Goal: Task Accomplishment & Management: Use online tool/utility

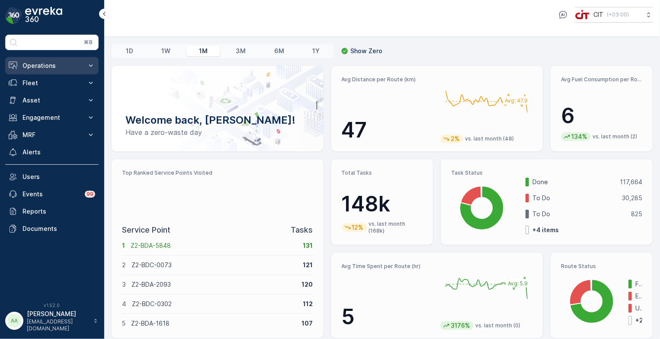
click at [47, 62] on p "Operations" at bounding box center [51, 65] width 59 height 9
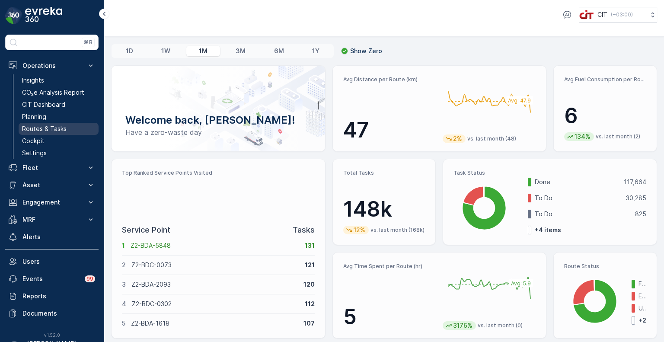
click at [49, 130] on p "Routes & Tasks" at bounding box center [44, 129] width 45 height 9
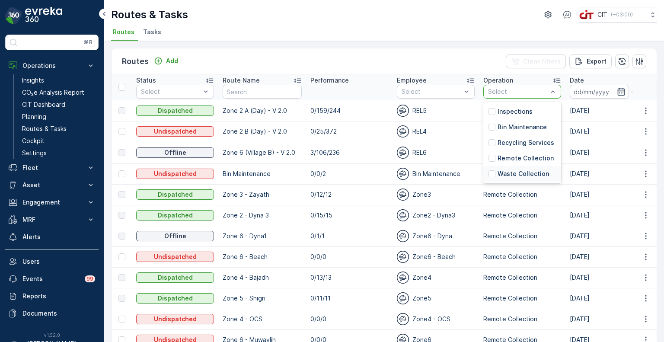
click at [533, 176] on p "Waste Collection" at bounding box center [523, 174] width 51 height 9
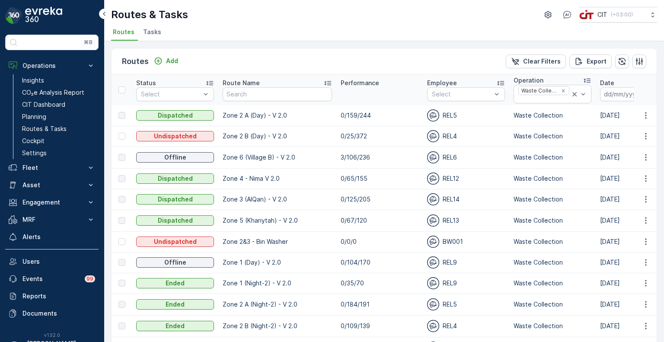
click at [600, 83] on p "Date" at bounding box center [607, 83] width 14 height 9
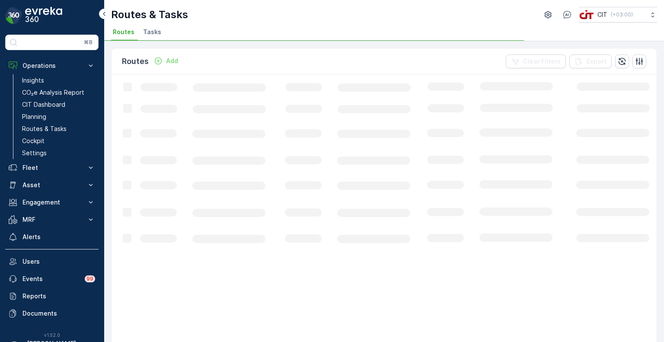
click at [609, 95] on icon "Loading..." at bounding box center [527, 270] width 831 height 392
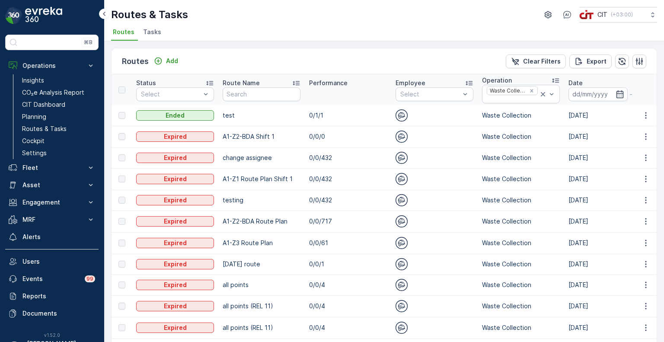
click at [570, 80] on p "Date" at bounding box center [576, 83] width 14 height 9
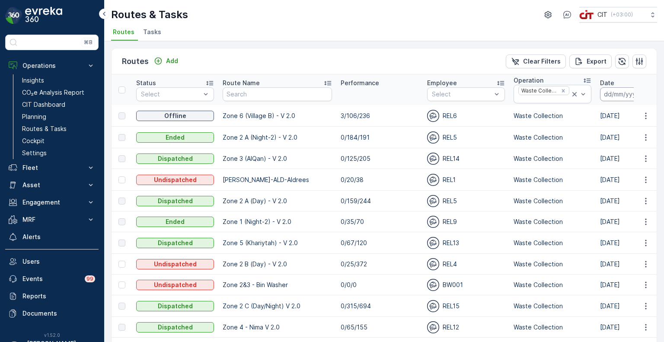
click at [600, 96] on input at bounding box center [629, 94] width 59 height 14
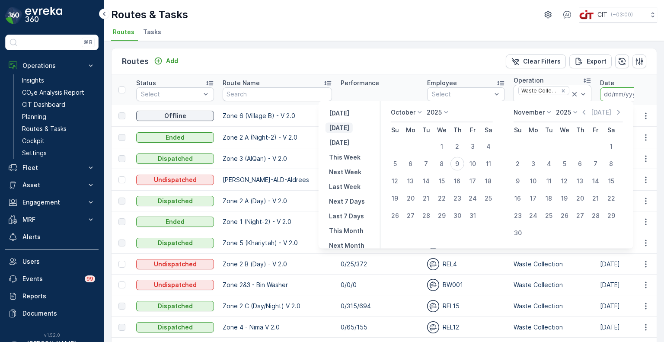
click at [340, 127] on p "Today" at bounding box center [339, 128] width 20 height 9
type input "09.10.2025"
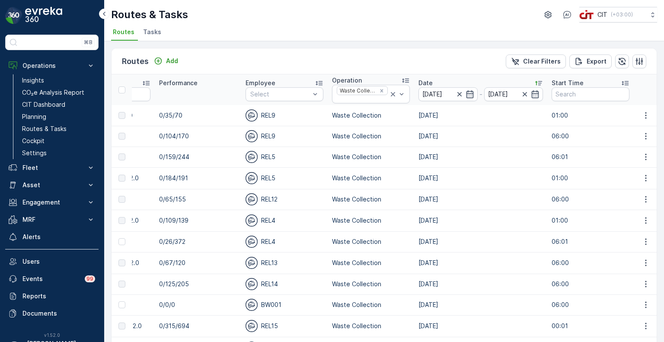
scroll to position [0, 159]
click at [534, 83] on icon at bounding box center [538, 83] width 9 height 9
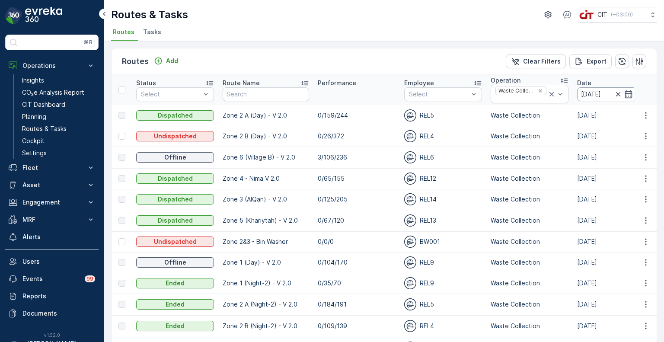
click at [583, 92] on input "09.10.2025" at bounding box center [607, 94] width 59 height 14
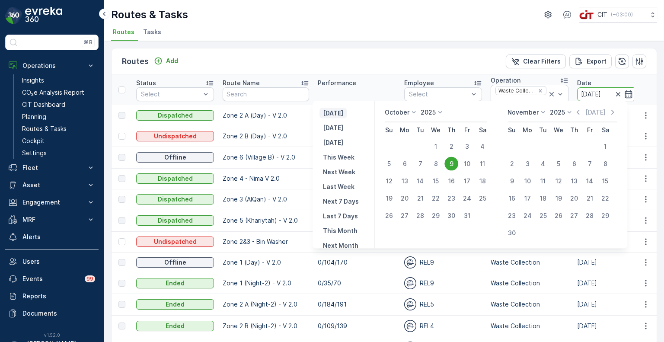
click at [343, 113] on p "Yesterday" at bounding box center [333, 113] width 20 height 9
type input "08.10.2025"
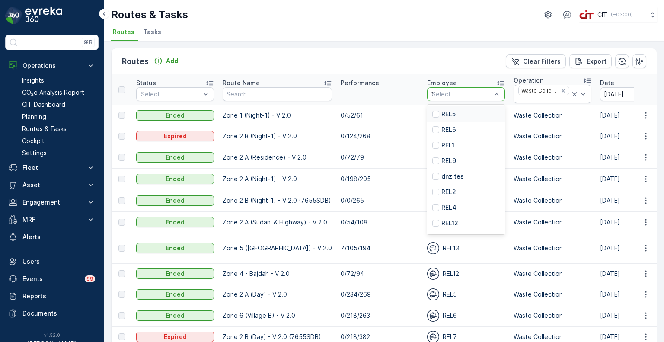
type input "12"
click at [451, 110] on p "REL12" at bounding box center [450, 114] width 17 height 9
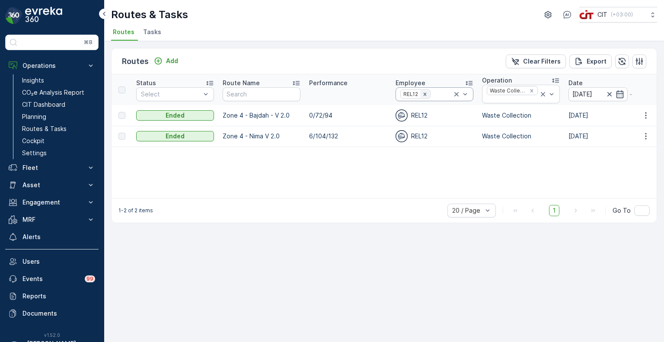
click at [425, 94] on icon "Remove REL12" at bounding box center [425, 94] width 3 height 3
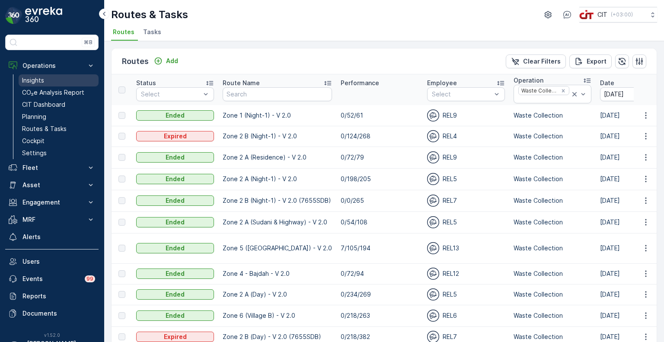
click at [39, 80] on p "Insights" at bounding box center [33, 80] width 22 height 9
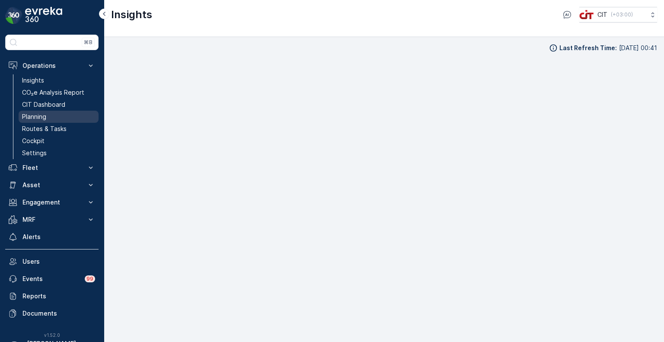
click at [43, 116] on p "Planning" at bounding box center [34, 116] width 24 height 9
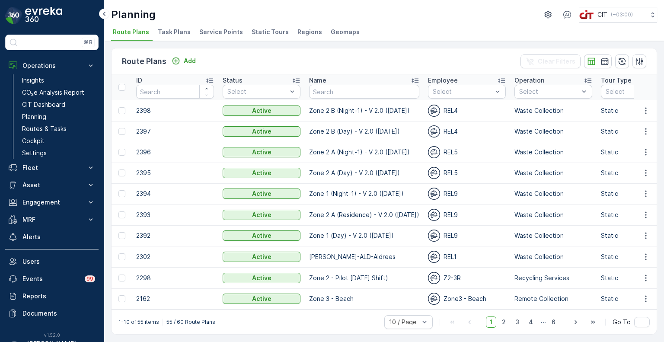
click at [218, 35] on span "Service Points" at bounding box center [221, 32] width 44 height 9
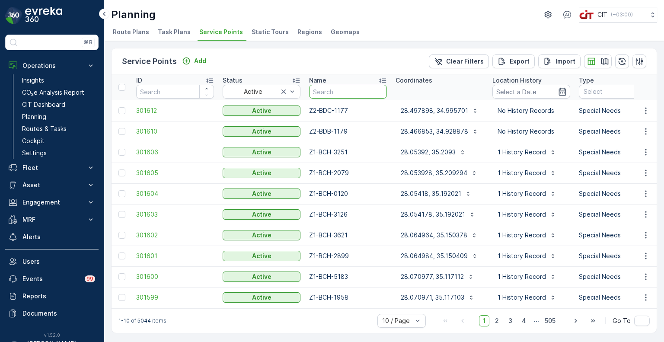
click at [326, 93] on input "text" at bounding box center [348, 92] width 78 height 14
paste input "Z1-BCH"
type input "Z1-BCH"
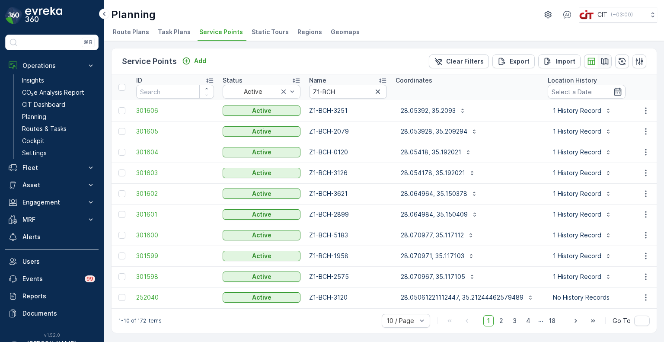
click at [604, 63] on icon "button" at bounding box center [605, 61] width 7 height 6
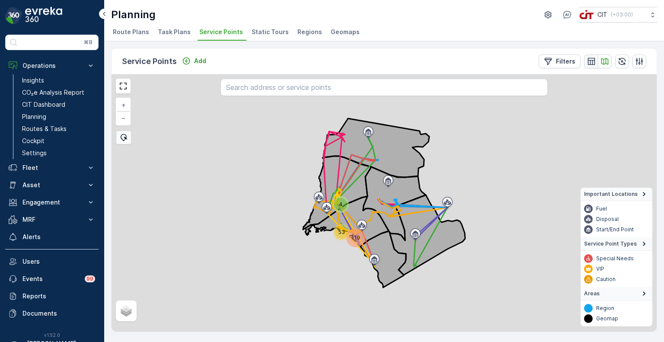
click at [589, 63] on icon "button" at bounding box center [591, 61] width 9 height 9
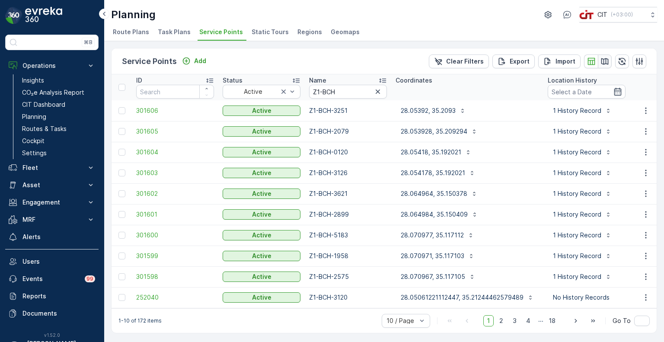
click at [604, 64] on icon "button" at bounding box center [605, 61] width 9 height 9
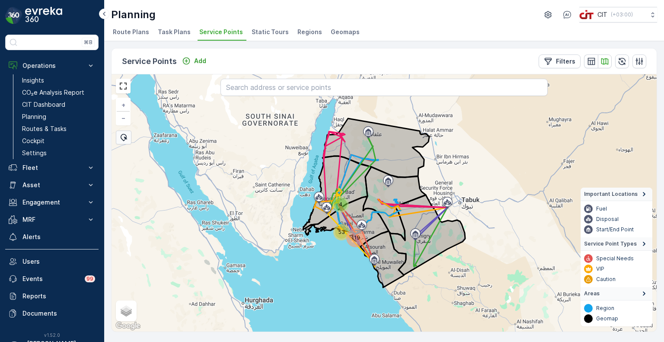
click at [354, 237] on div "119" at bounding box center [356, 238] width 16 height 16
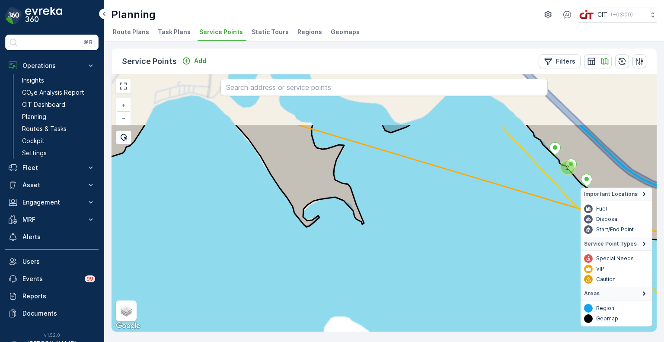
drag, startPoint x: 260, startPoint y: 164, endPoint x: 333, endPoint y: 289, distance: 144.8
click at [333, 289] on div "2 4 2 + − Satellite Roadmap Terrain Hybrid Leaflet Keyboard shortcuts Map Data …" at bounding box center [385, 202] width 546 height 257
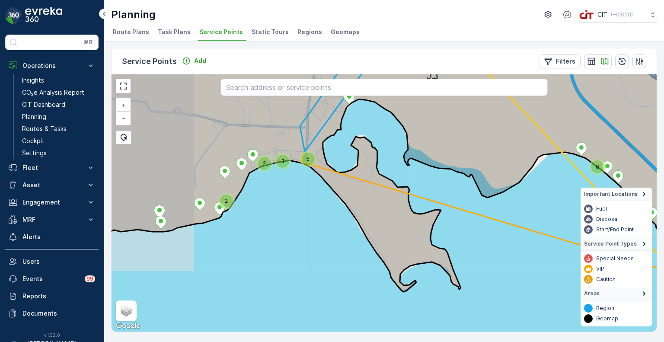
drag, startPoint x: 260, startPoint y: 228, endPoint x: 369, endPoint y: 206, distance: 110.8
click at [369, 206] on div "2 4 2 2 3 5 6 + − Satellite Roadmap Terrain Hybrid Leaflet Keyboard shortcuts M…" at bounding box center [385, 202] width 546 height 257
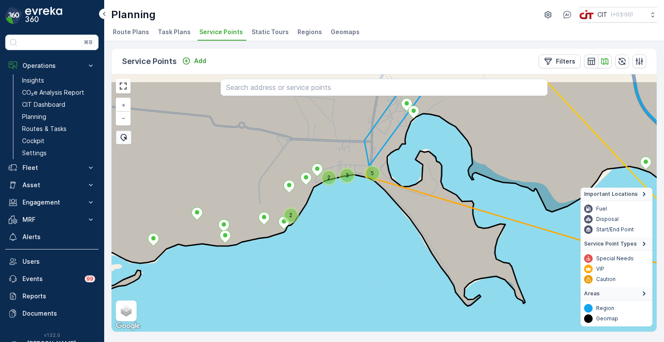
drag, startPoint x: 353, startPoint y: 168, endPoint x: 331, endPoint y: 261, distance: 95.7
click at [331, 261] on div "2 2 3 5 + − Satellite Roadmap Terrain Hybrid Leaflet Keyboard shortcuts Map Dat…" at bounding box center [385, 202] width 546 height 257
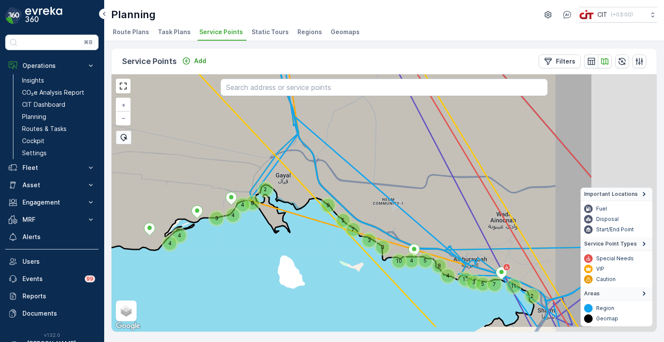
drag, startPoint x: 445, startPoint y: 243, endPoint x: 303, endPoint y: 204, distance: 147.0
click at [303, 204] on div "2 11 7 8 10 4 4 3 4 13 2 5 3 4 4 5 3 3 7 5 9 8 4 + − Satellite Roadmap Terrain …" at bounding box center [385, 202] width 546 height 257
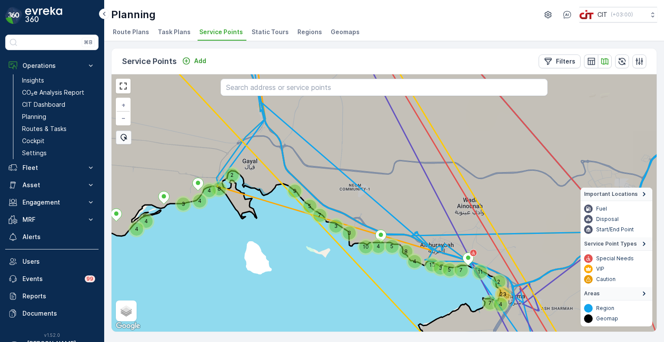
drag, startPoint x: 414, startPoint y: 228, endPoint x: 345, endPoint y: 189, distance: 79.3
click at [345, 189] on icon at bounding box center [373, 196] width 657 height 311
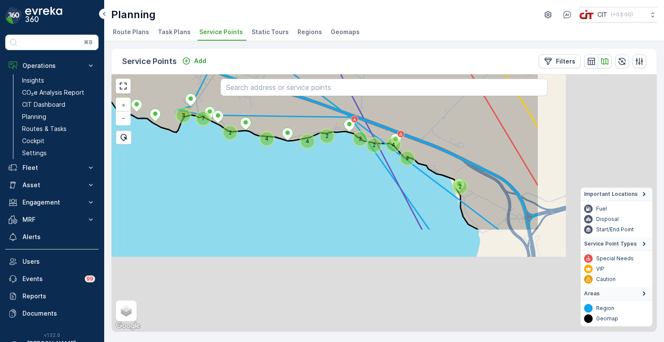
drag, startPoint x: 468, startPoint y: 282, endPoint x: 294, endPoint y: 154, distance: 215.6
click at [294, 154] on div "2 2 2 3 4 2 2 2 2 4 2 3 7 2 2 2 4 4 + − Satellite Roadmap Terrain Hybrid Leafle…" at bounding box center [385, 202] width 546 height 257
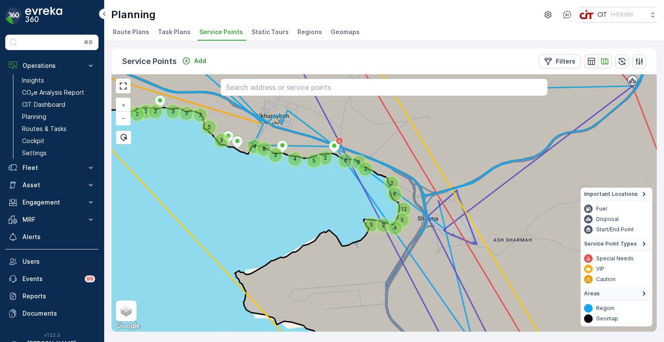
click at [128, 140] on div at bounding box center [124, 138] width 16 height 14
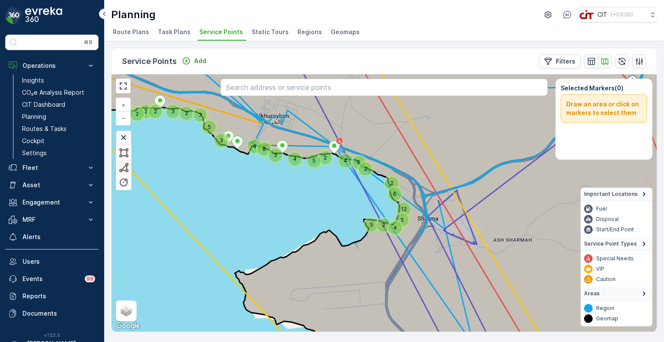
click at [128, 164] on div at bounding box center [124, 167] width 10 height 10
click at [247, 127] on icon at bounding box center [384, 203] width 657 height 311
click at [244, 181] on icon at bounding box center [247, 150] width 6 height 61
click at [317, 247] on icon at bounding box center [384, 203] width 657 height 311
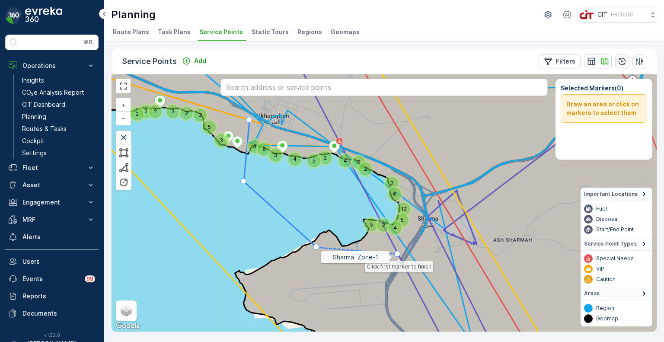
click at [413, 256] on icon at bounding box center [384, 203] width 657 height 311
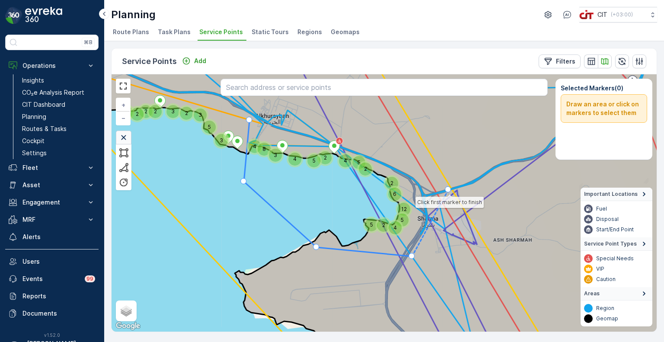
drag, startPoint x: 446, startPoint y: 190, endPoint x: 440, endPoint y: 170, distance: 20.7
click at [447, 189] on icon at bounding box center [370, 142] width 575 height 186
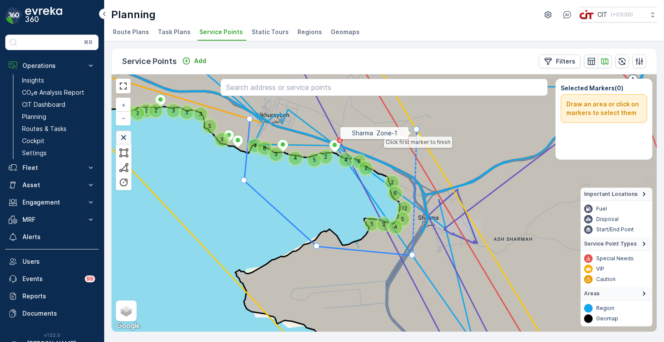
drag, startPoint x: 401, startPoint y: 125, endPoint x: 392, endPoint y: 122, distance: 9.9
click at [401, 125] on icon at bounding box center [384, 203] width 657 height 311
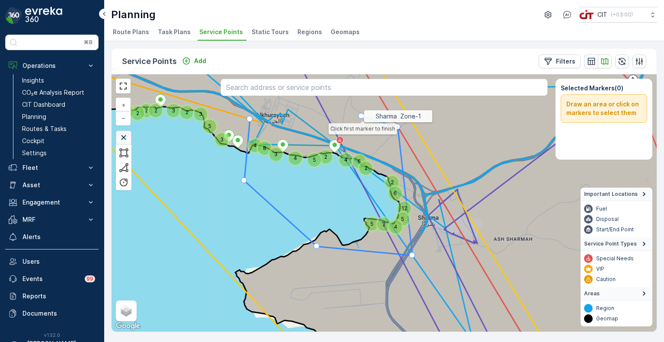
click at [361, 116] on icon at bounding box center [384, 203] width 657 height 311
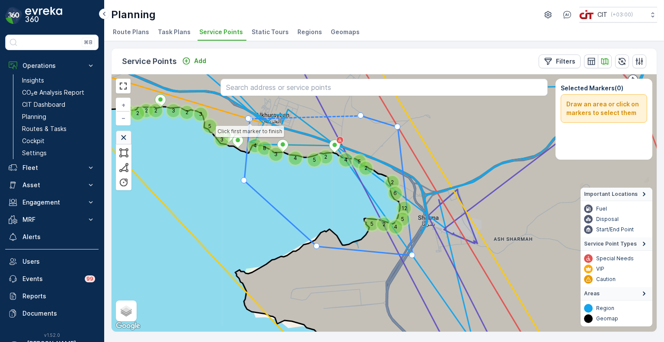
click at [249, 117] on div at bounding box center [250, 119] width 6 height 6
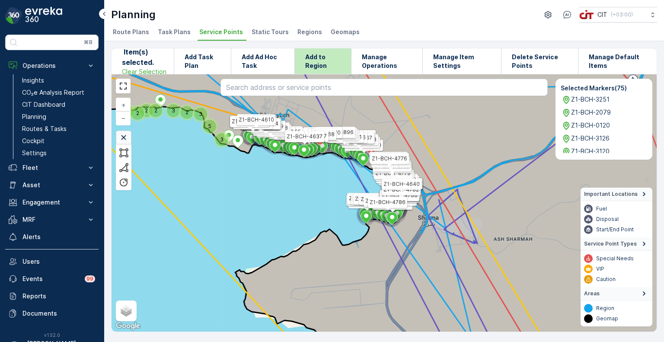
click at [324, 63] on p "Add to Region" at bounding box center [322, 61] width 35 height 17
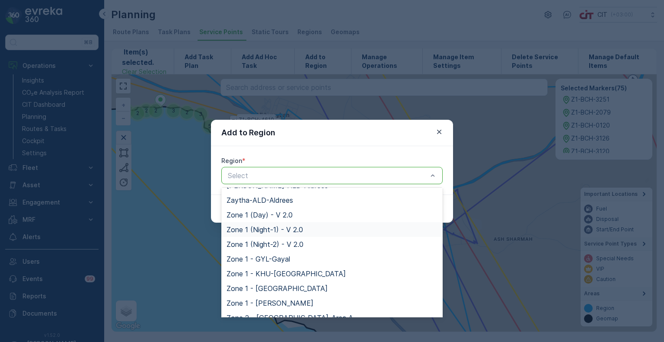
scroll to position [87, 0]
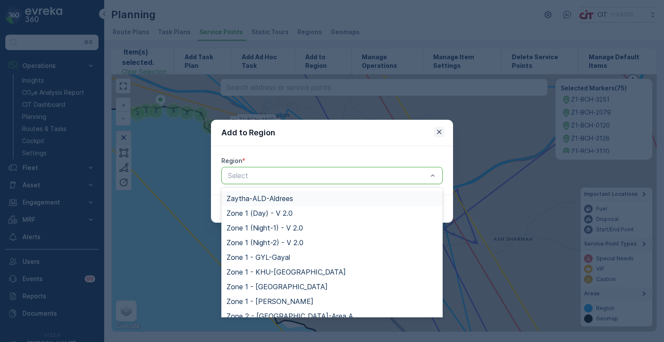
click at [440, 129] on icon "button" at bounding box center [439, 132] width 9 height 9
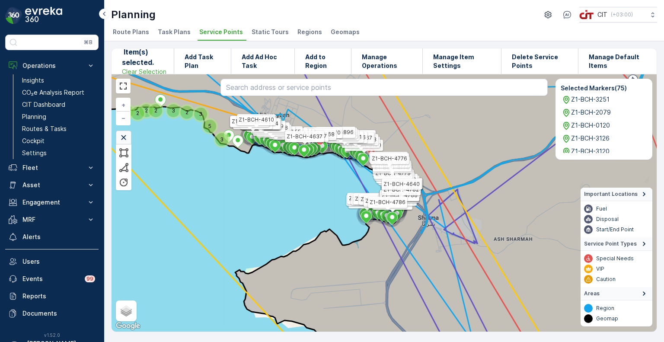
click at [266, 31] on span "Static Tours" at bounding box center [270, 32] width 37 height 9
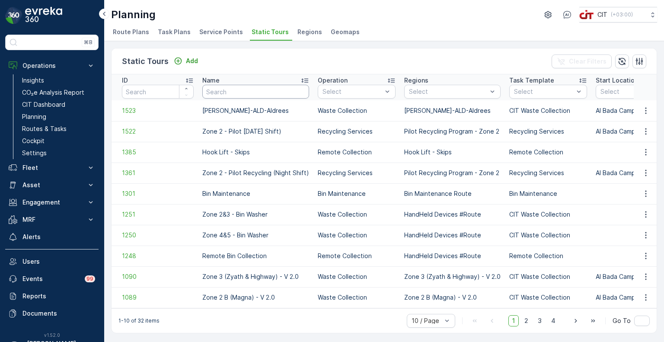
click at [235, 93] on input "text" at bounding box center [255, 92] width 107 height 14
type input "day 1"
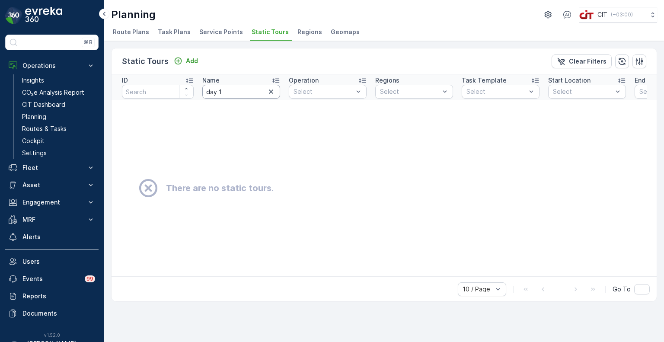
click at [241, 91] on input "day 1" at bounding box center [241, 92] width 78 height 14
type input "day"
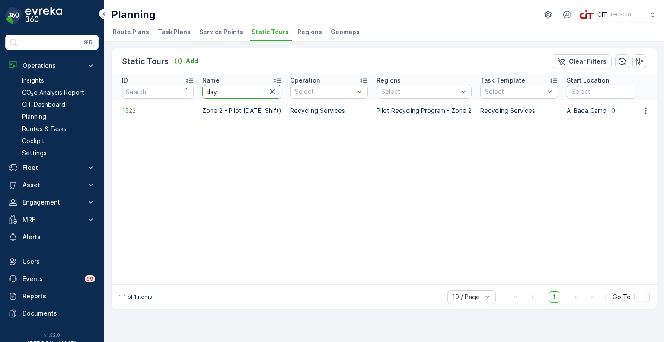
click at [238, 93] on input "day" at bounding box center [241, 92] width 79 height 14
type input "d"
type input "shar"
drag, startPoint x: 235, startPoint y: 92, endPoint x: 187, endPoint y: 89, distance: 47.7
click at [187, 89] on tr "ID Name shar Operation Select Regions Select Task Template Select Start Locatio…" at bounding box center [565, 87] width 906 height 26
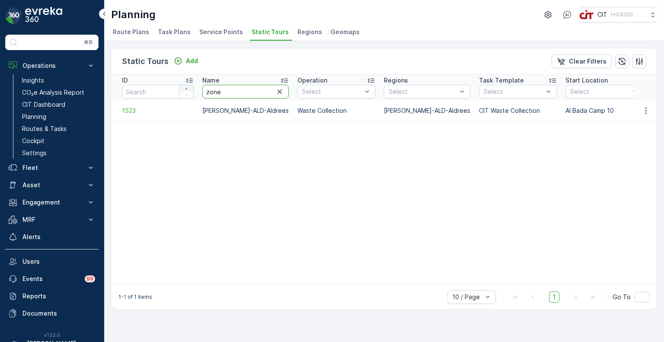
type input "zone 1"
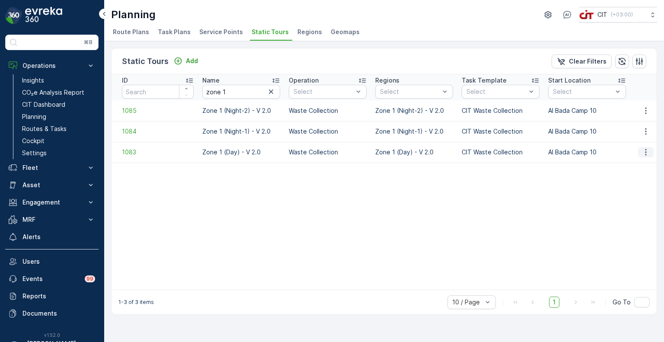
click at [649, 150] on icon "button" at bounding box center [646, 152] width 9 height 9
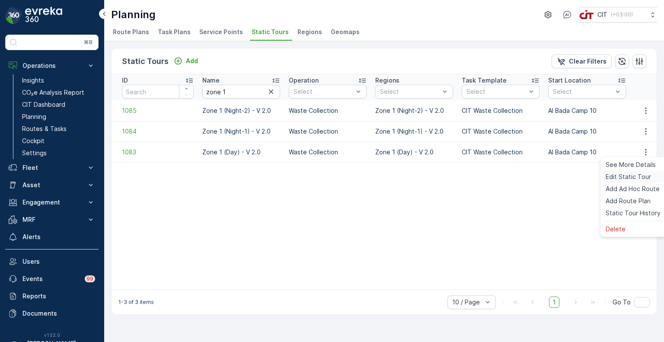
click at [631, 178] on span "Edit Static Tour" at bounding box center [628, 177] width 45 height 9
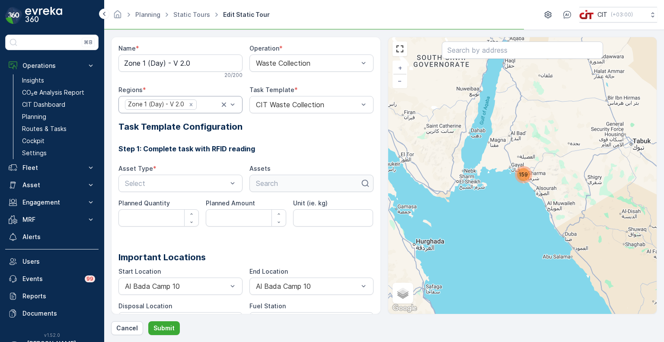
type kg\) "kg"
click at [526, 176] on span "159" at bounding box center [523, 174] width 9 height 6
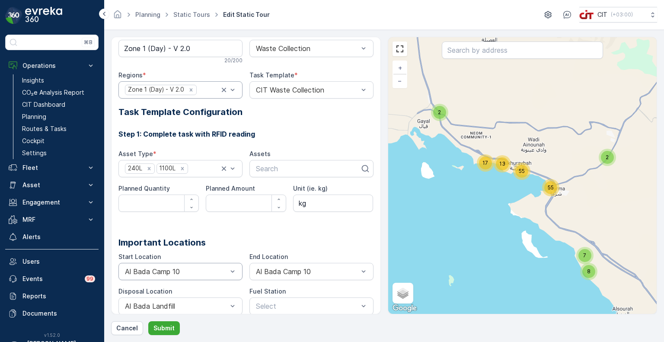
scroll to position [22, 0]
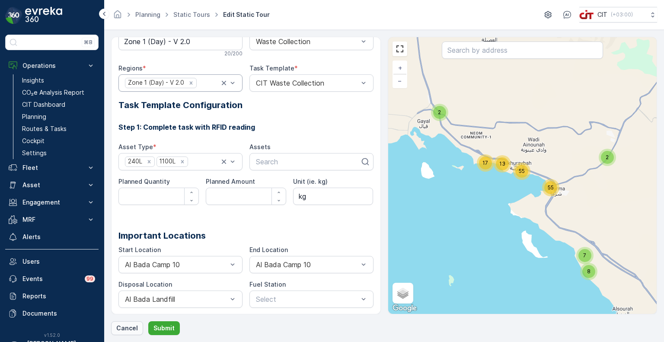
click at [124, 332] on p "Cancel" at bounding box center [127, 328] width 22 height 9
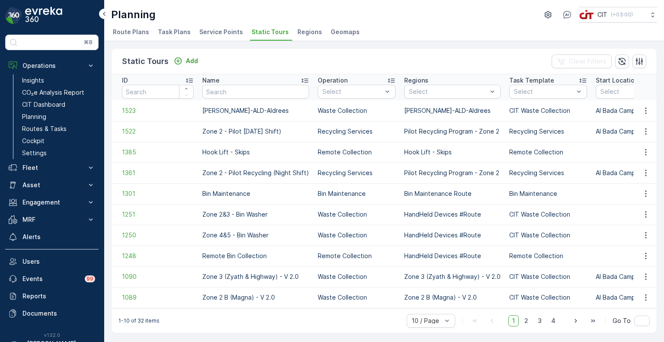
click at [132, 29] on span "Route Plans" at bounding box center [131, 32] width 36 height 9
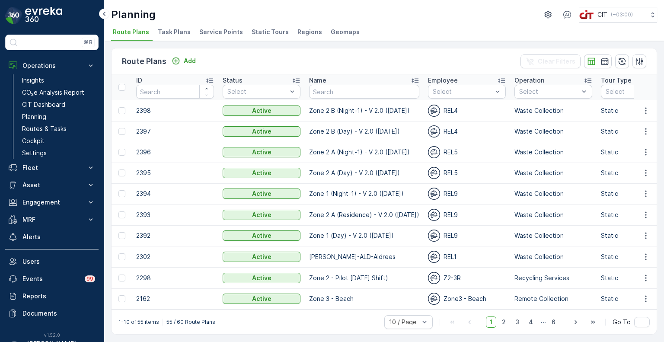
click at [347, 48] on div "Route Plans Add Clear Filters" at bounding box center [385, 61] width 546 height 26
click at [331, 93] on input "text" at bounding box center [364, 92] width 110 height 14
type input "zone 1"
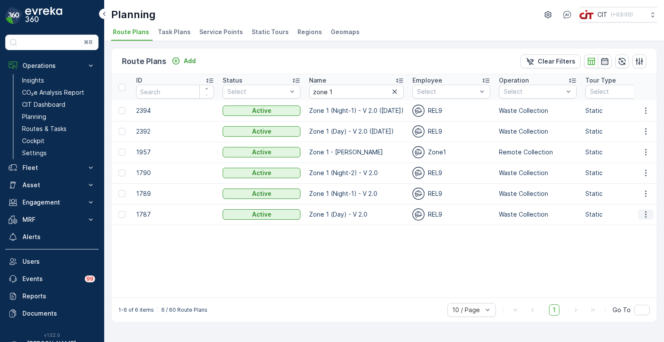
click at [649, 216] on icon "button" at bounding box center [646, 214] width 9 height 9
click at [637, 228] on span "Edit Route Plan" at bounding box center [638, 227] width 45 height 9
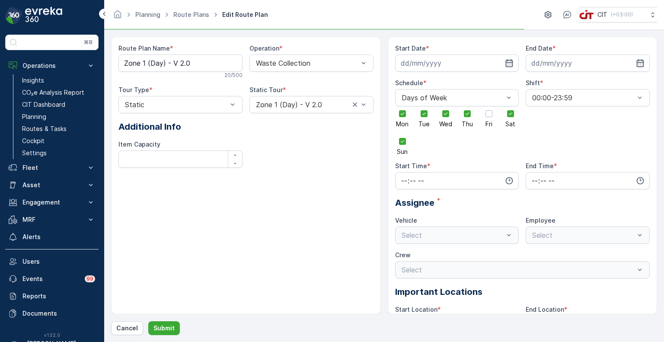
type input "08.10.2024"
type input "31.12.2026"
type input "06:00"
type input "17:59"
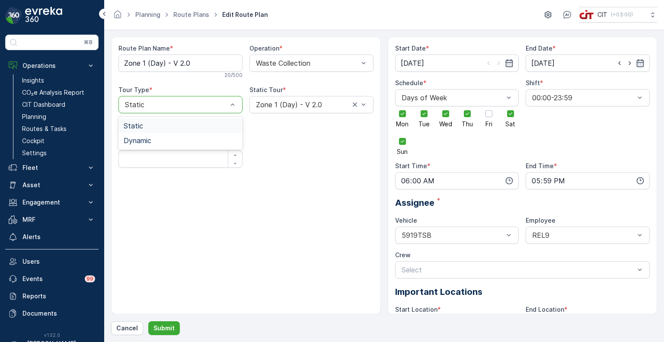
click at [321, 144] on div "Route Plan Name * Zone 1 (Day) - V 2.0 20 / 500 Operation * Waste Collection To…" at bounding box center [246, 109] width 255 height 131
click at [132, 330] on p "Cancel" at bounding box center [127, 328] width 22 height 9
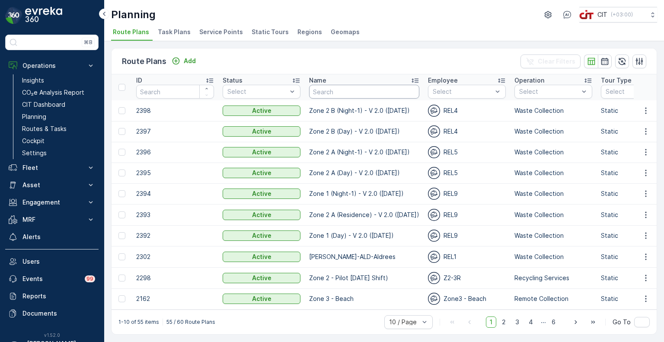
click at [351, 93] on input "text" at bounding box center [364, 92] width 110 height 14
type input "zone 1"
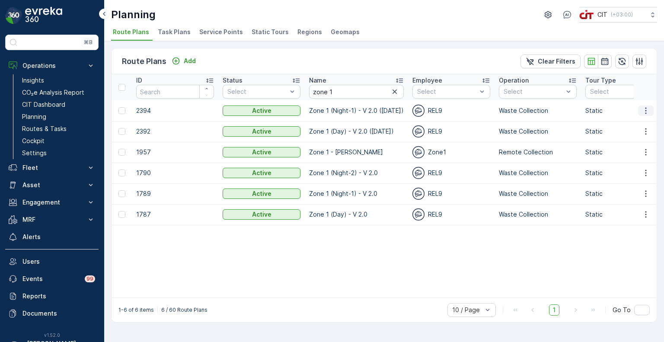
click at [647, 109] on icon "button" at bounding box center [646, 110] width 9 height 9
click at [639, 121] on span "Edit Route Plan" at bounding box center [638, 123] width 45 height 9
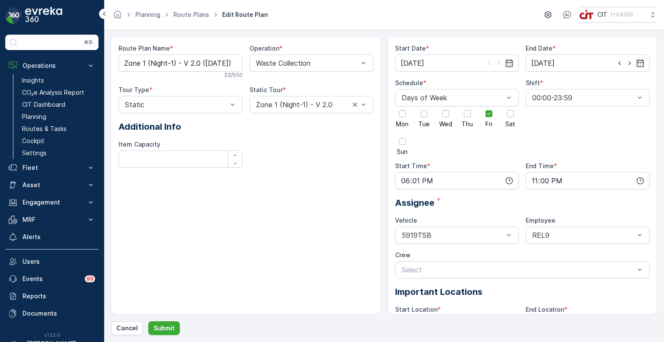
type input "06.10.2025"
type input "31.12.2026"
type input "18:01"
type input "23:00"
click at [162, 330] on p "Submit" at bounding box center [164, 328] width 21 height 9
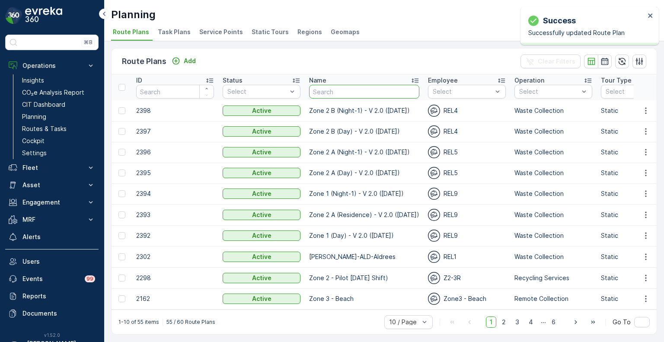
click at [346, 96] on input "text" at bounding box center [364, 92] width 110 height 14
type input "zone 1"
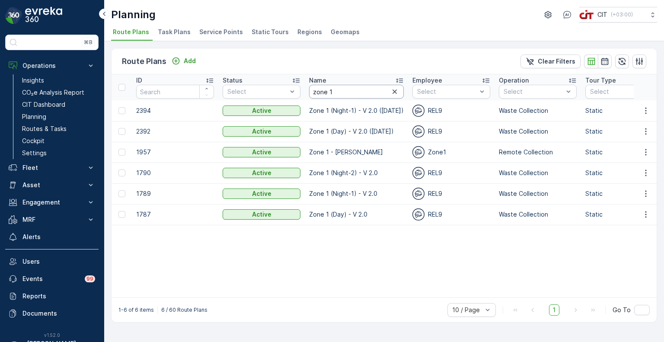
click at [331, 92] on input "zone 1" at bounding box center [356, 92] width 95 height 14
type input "zone 4"
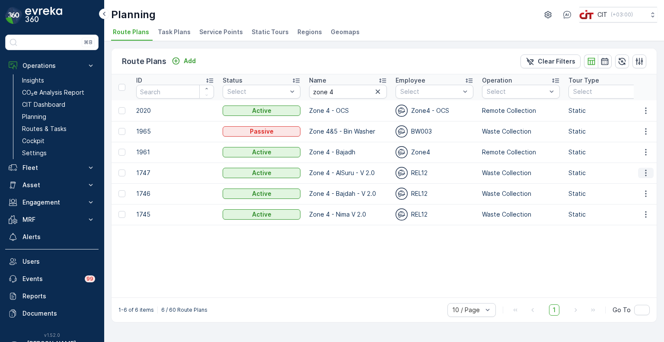
click at [643, 175] on icon "button" at bounding box center [646, 173] width 9 height 9
click at [640, 185] on span "Edit Route Plan" at bounding box center [638, 185] width 45 height 9
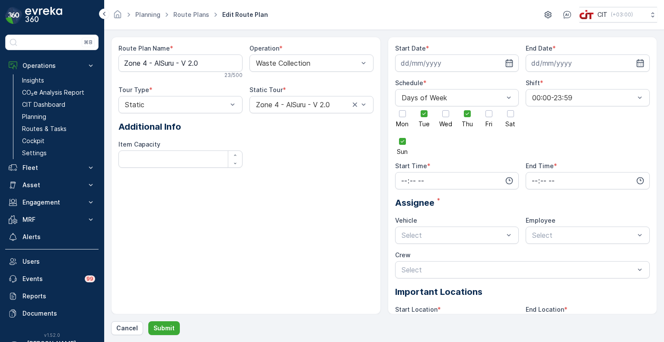
type input "09.07.2025"
type input "31.12.2026"
type input "13:00"
type input "18:00"
click at [124, 334] on button "Cancel" at bounding box center [127, 328] width 32 height 14
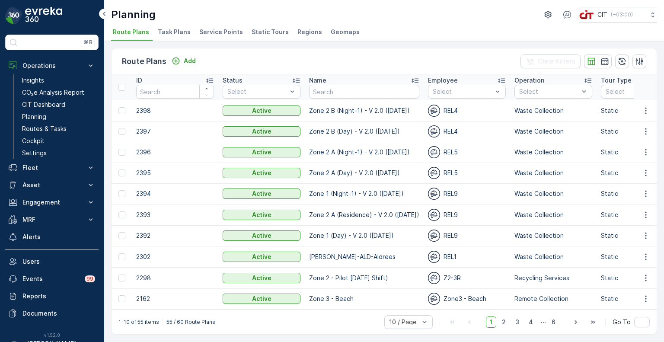
click at [213, 32] on span "Service Points" at bounding box center [221, 32] width 44 height 9
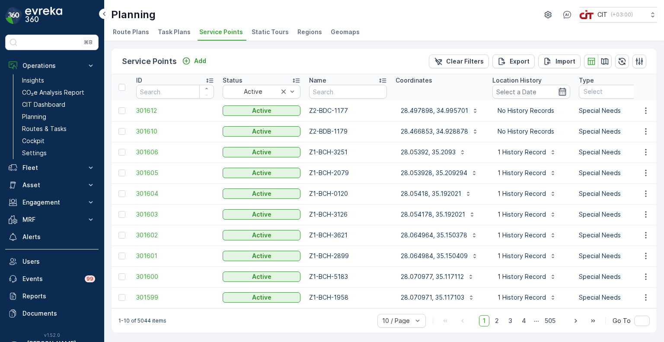
click at [164, 34] on span "Task Plans" at bounding box center [174, 32] width 33 height 9
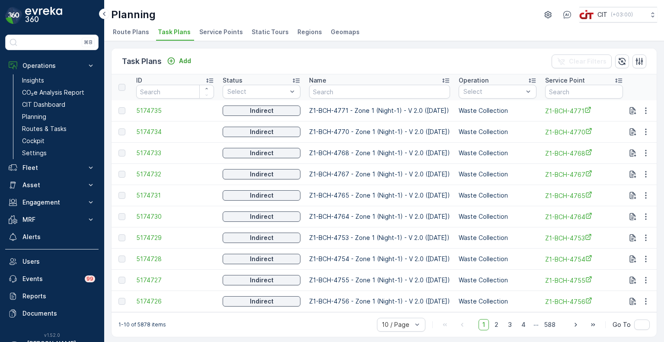
click at [133, 31] on span "Route Plans" at bounding box center [131, 32] width 36 height 9
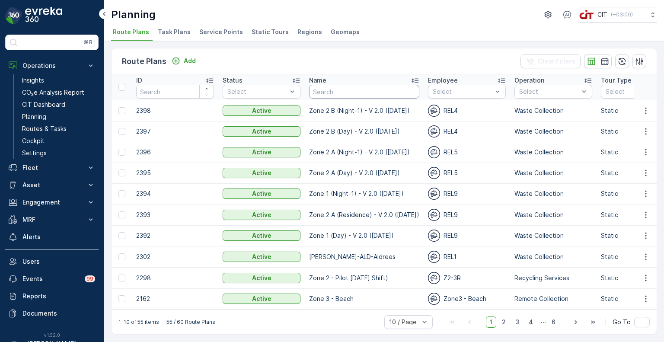
click at [324, 93] on input "text" at bounding box center [364, 92] width 110 height 14
type input "zone 3"
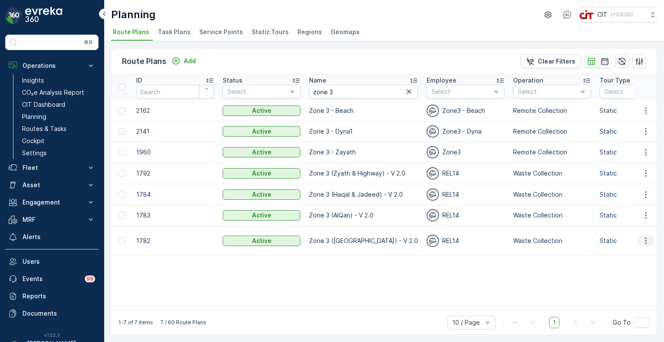
click at [648, 238] on icon "button" at bounding box center [646, 241] width 9 height 9
click at [645, 247] on span "Edit Route Plan" at bounding box center [638, 248] width 45 height 9
click at [223, 34] on span "Service Points" at bounding box center [221, 32] width 44 height 9
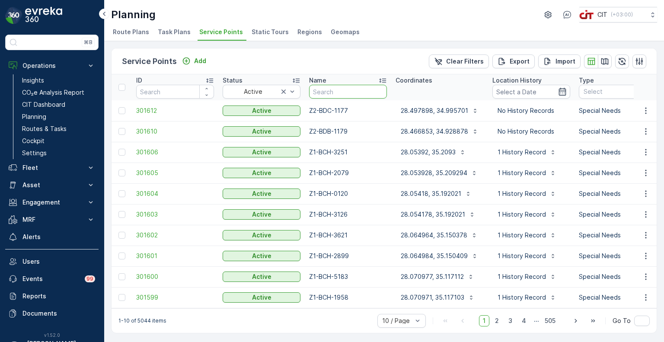
click at [345, 92] on input "text" at bounding box center [348, 92] width 78 height 14
type input "3351"
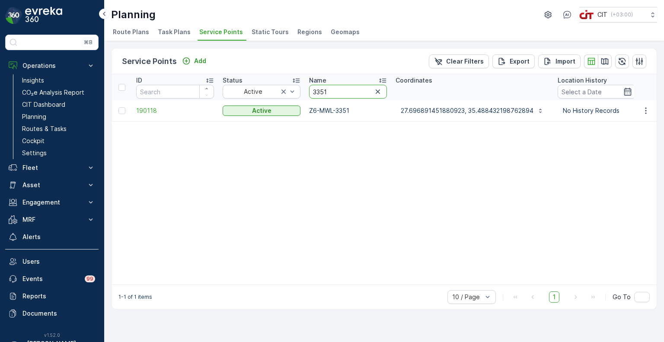
drag, startPoint x: 337, startPoint y: 92, endPoint x: 302, endPoint y: 92, distance: 34.6
click at [180, 32] on span "Task Plans" at bounding box center [174, 32] width 33 height 9
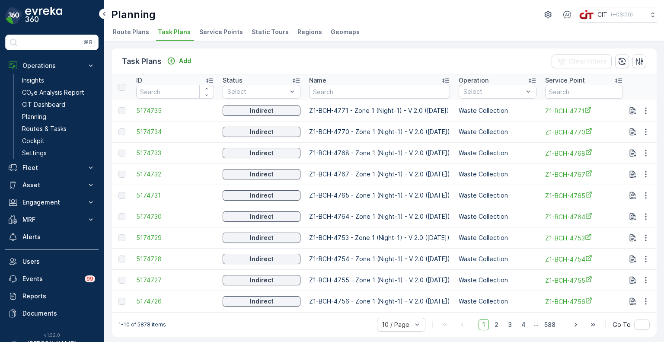
click at [228, 32] on span "Service Points" at bounding box center [221, 32] width 44 height 9
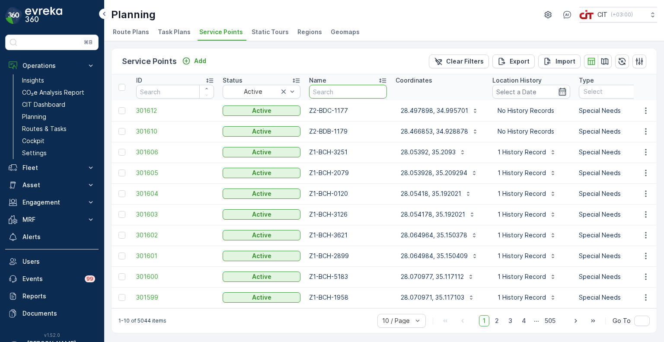
click at [340, 91] on input "text" at bounding box center [348, 92] width 78 height 14
paste input "3351"
type input "3351"
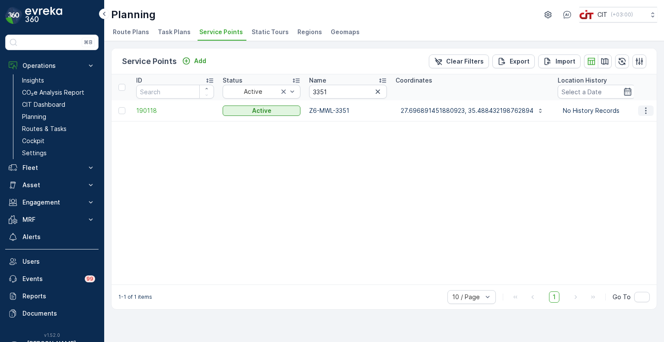
click at [646, 112] on icon "button" at bounding box center [645, 110] width 1 height 6
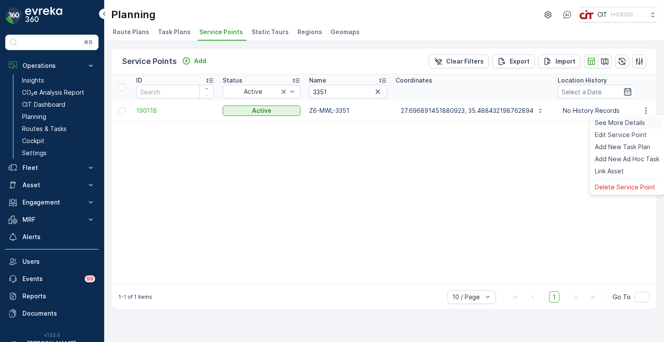
click at [630, 124] on span "See More Details" at bounding box center [620, 123] width 50 height 9
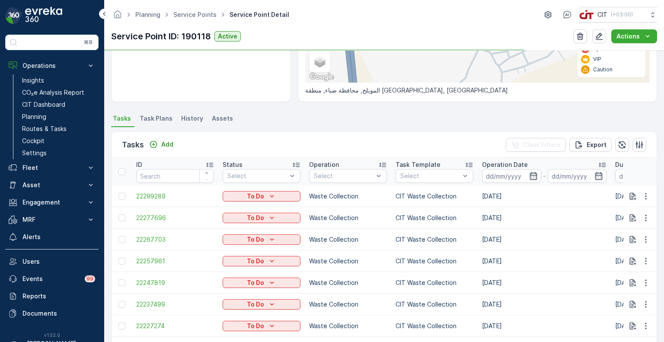
scroll to position [173, 0]
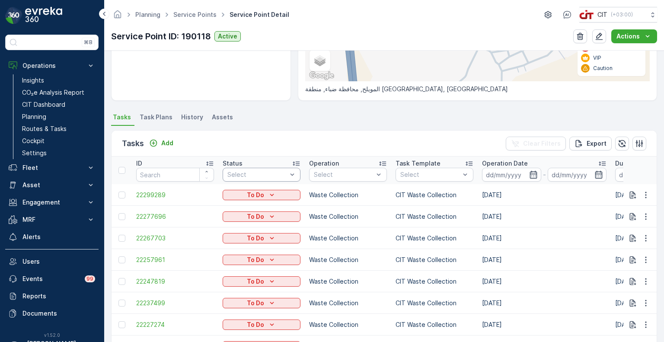
click at [271, 169] on div "Select" at bounding box center [262, 175] width 78 height 14
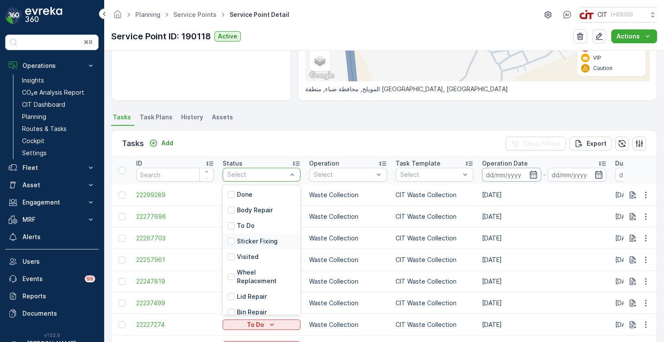
click at [495, 173] on input at bounding box center [511, 175] width 59 height 14
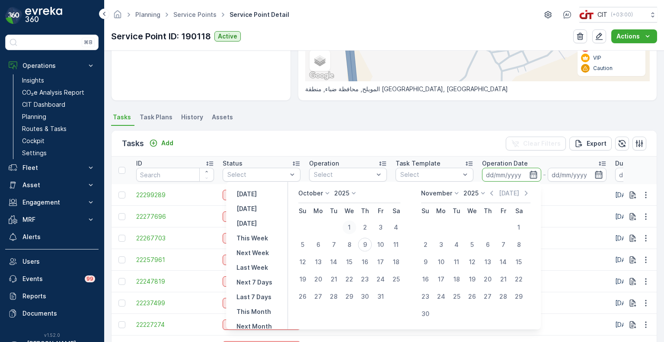
click at [350, 227] on div "1" at bounding box center [350, 228] width 14 height 14
type input "01.10.2025"
click at [575, 175] on input "01.10.2025" at bounding box center [577, 175] width 59 height 14
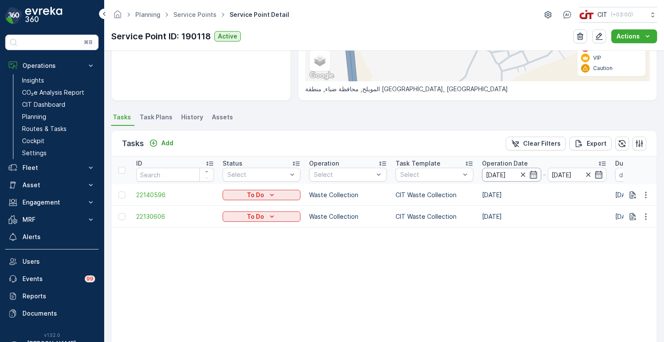
click at [501, 173] on input "01.10.2025" at bounding box center [511, 175] width 59 height 14
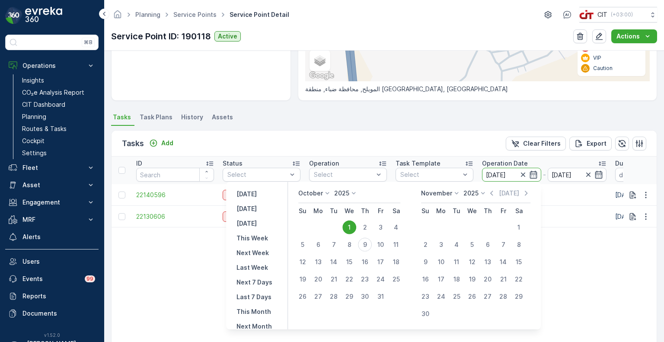
click at [351, 226] on div "1" at bounding box center [350, 228] width 14 height 14
click at [352, 245] on div "8" at bounding box center [350, 245] width 14 height 14
type input "08.10.2025"
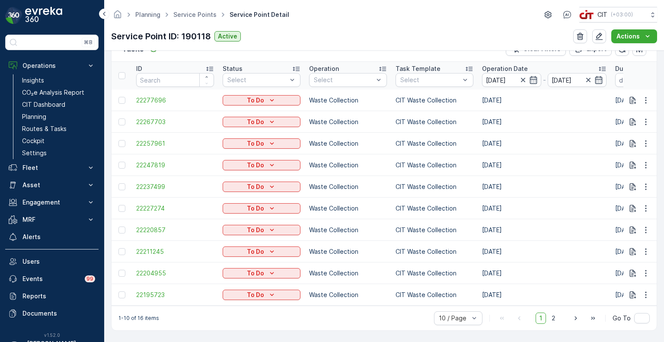
drag, startPoint x: 481, startPoint y: 101, endPoint x: 549, endPoint y: 116, distance: 69.5
click at [482, 133] on td "07.10.2025" at bounding box center [544, 144] width 133 height 22
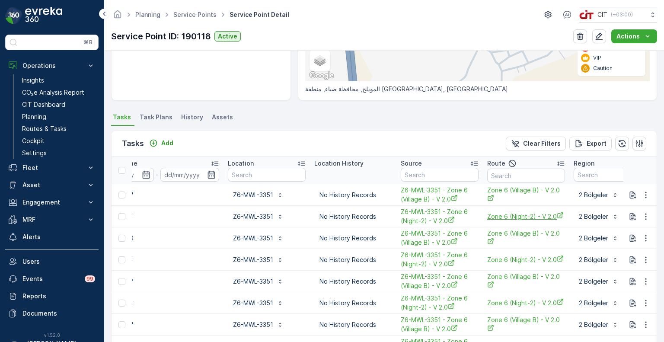
scroll to position [0, 775]
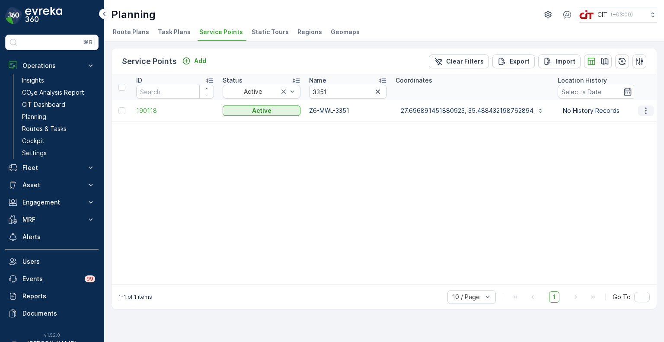
click at [648, 109] on icon "button" at bounding box center [646, 110] width 9 height 9
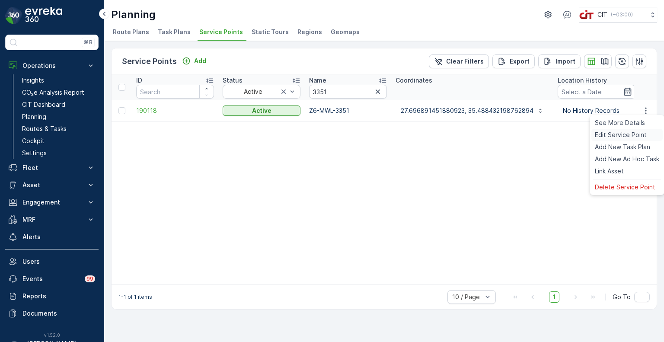
click at [616, 138] on span "Edit Service Point" at bounding box center [621, 135] width 52 height 9
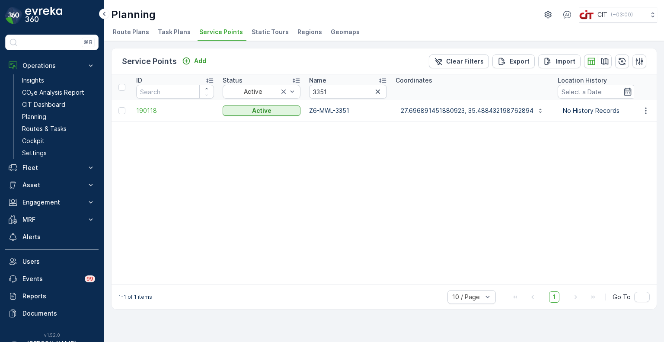
click at [175, 28] on span "Task Plans" at bounding box center [174, 32] width 33 height 9
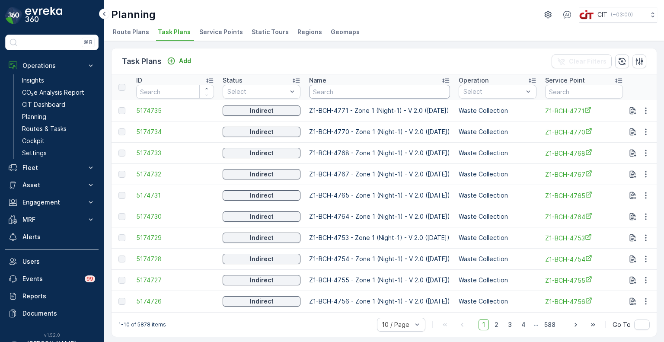
click at [350, 91] on input "text" at bounding box center [379, 92] width 141 height 14
paste input "3351"
type input "3351"
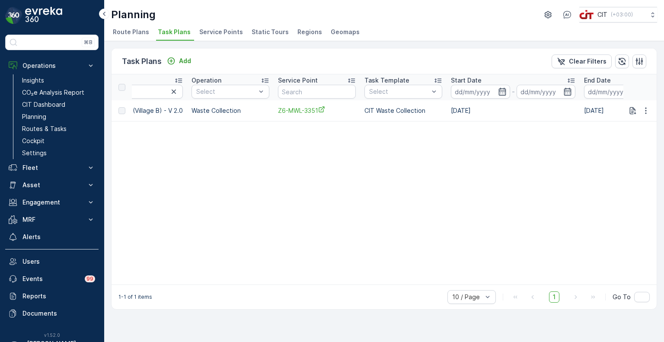
scroll to position [0, 246]
click at [474, 95] on input at bounding box center [480, 92] width 59 height 14
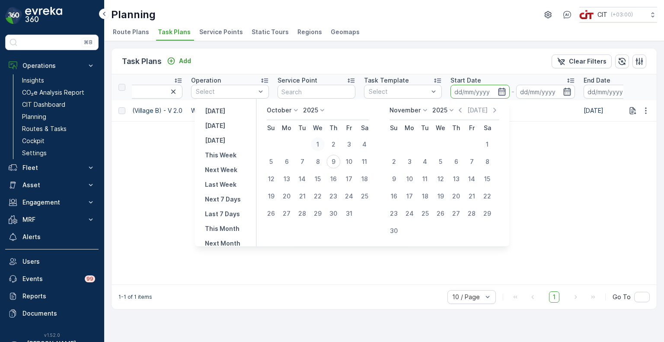
click at [323, 143] on div "1" at bounding box center [318, 145] width 14 height 14
type input "01.10.2025"
click at [322, 162] on div "8" at bounding box center [318, 162] width 14 height 14
type input "08.10.2025"
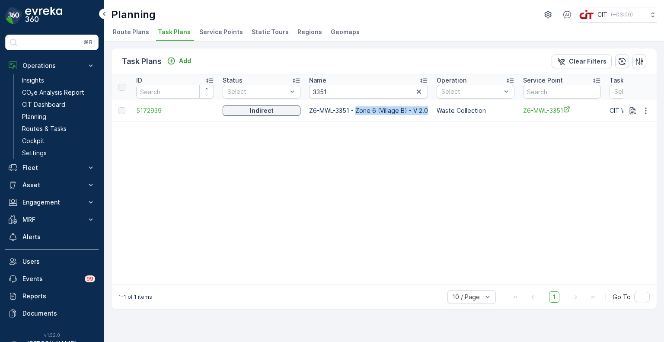
drag, startPoint x: 357, startPoint y: 111, endPoint x: 427, endPoint y: 111, distance: 69.7
click at [427, 111] on p "Z6-MWL-3351 - Zone 6 (Village B) - V 2.0" at bounding box center [368, 110] width 119 height 9
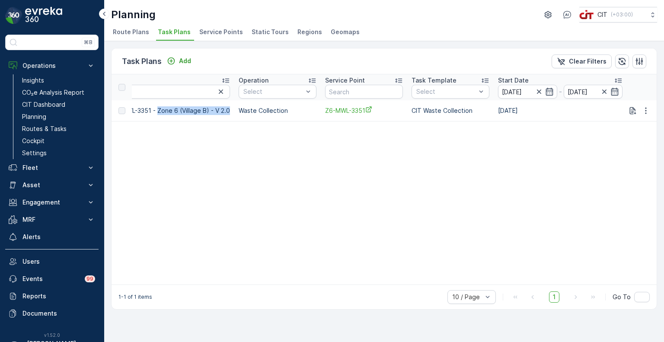
scroll to position [0, 199]
click at [38, 169] on p "Fleet" at bounding box center [51, 168] width 59 height 9
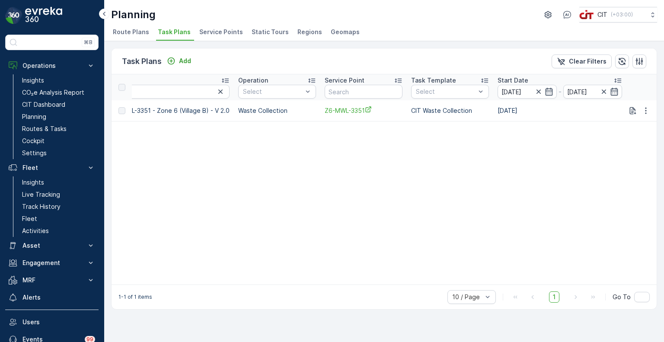
click at [226, 32] on span "Service Points" at bounding box center [221, 32] width 44 height 9
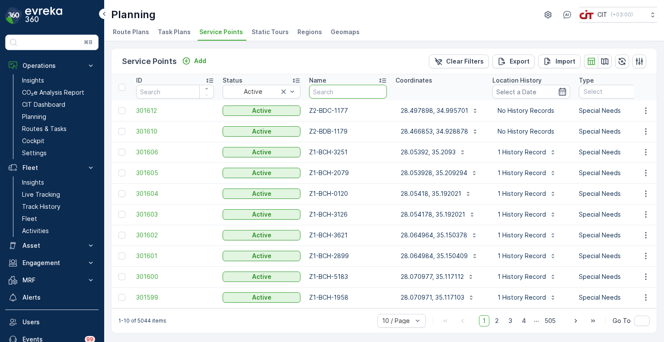
click at [350, 93] on input "text" at bounding box center [348, 92] width 78 height 14
paste input "Z2-BDC-0155"
type input "Z2-BDC-0155"
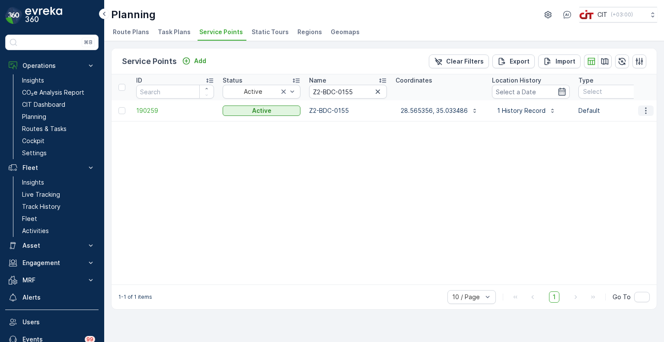
click at [644, 112] on icon "button" at bounding box center [646, 110] width 9 height 9
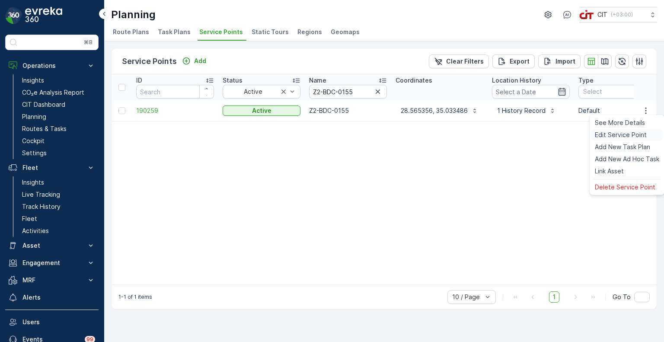
click at [625, 132] on span "Edit Service Point" at bounding box center [621, 135] width 52 height 9
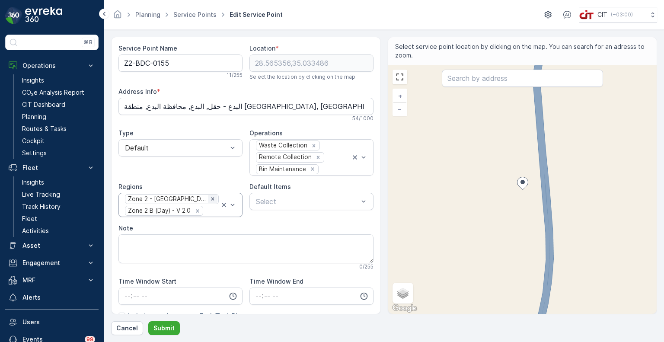
click at [212, 198] on icon "Remove Zone 2 - ALBADA-Area C" at bounding box center [213, 199] width 3 height 3
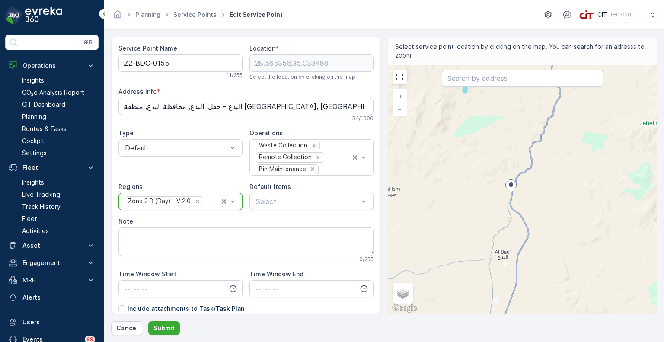
drag, startPoint x: 533, startPoint y: 245, endPoint x: 509, endPoint y: 209, distance: 43.3
click at [509, 209] on div "+ − Satellite Roadmap Terrain Hybrid Leaflet Keyboard shortcuts Map Data Map da…" at bounding box center [522, 189] width 269 height 249
click at [196, 200] on icon "Remove Zone 2 B (Day) - V 2.0" at bounding box center [197, 201] width 3 height 3
click at [196, 200] on div at bounding box center [176, 202] width 104 height 8
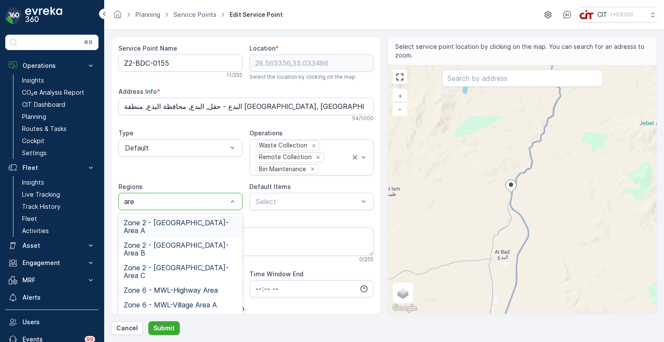
type input "area"
click at [194, 264] on span "Zone 2 - ALBADA-Area C" at bounding box center [181, 272] width 114 height 16
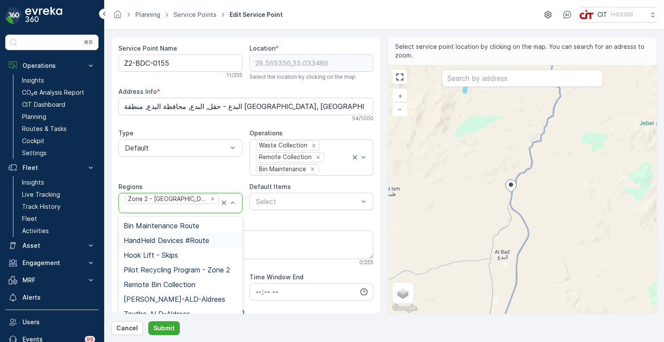
click at [295, 214] on div "Service Point Name Z2-BDC-0155 11 / 255 Location * 28.565356,35.033486 Select t…" at bounding box center [246, 225] width 255 height 362
click at [207, 180] on div "Service Point Name Z2-BDC-0155 11 / 255 Location * 28.565356,35.033486 Select t…" at bounding box center [246, 225] width 255 height 362
click at [166, 326] on p "Submit" at bounding box center [164, 328] width 21 height 9
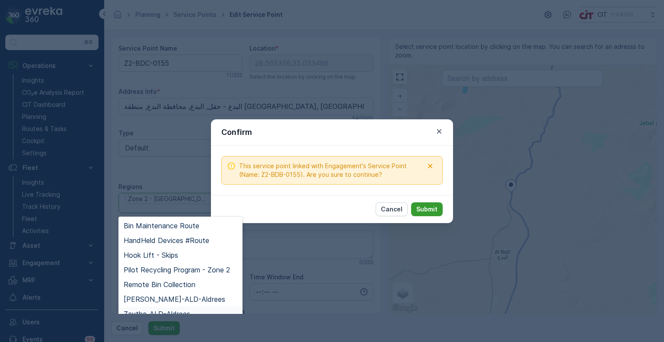
click at [419, 210] on p "Submit" at bounding box center [427, 209] width 21 height 9
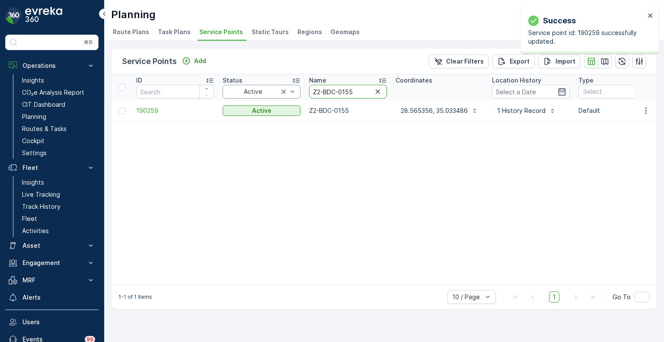
drag, startPoint x: 353, startPoint y: 90, endPoint x: 287, endPoint y: 91, distance: 65.3
paste input "A-2307"
type input "Z2-BDA-2307"
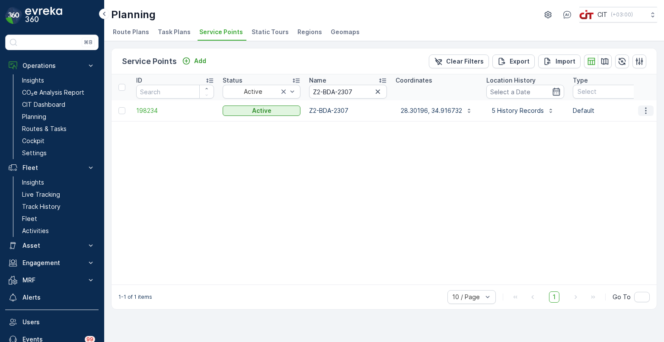
click at [648, 113] on icon "button" at bounding box center [646, 110] width 9 height 9
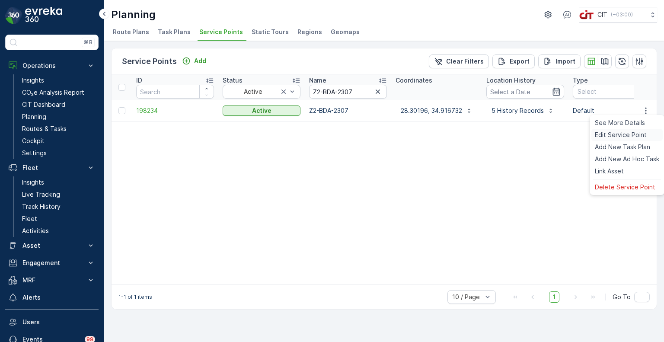
click at [611, 138] on span "Edit Service Point" at bounding box center [621, 135] width 52 height 9
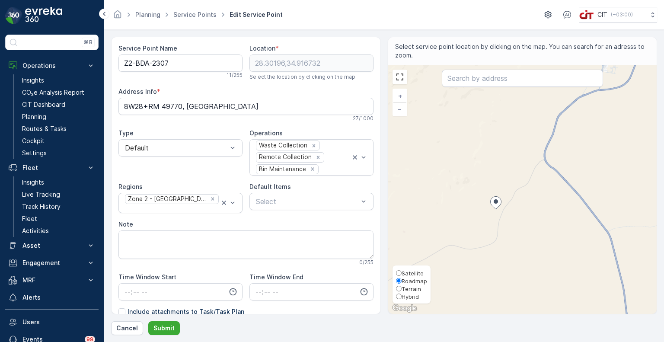
click at [403, 297] on span "Hybrid" at bounding box center [410, 296] width 17 height 7
click at [402, 297] on input "Hybrid" at bounding box center [399, 297] width 6 height 6
radio input "true"
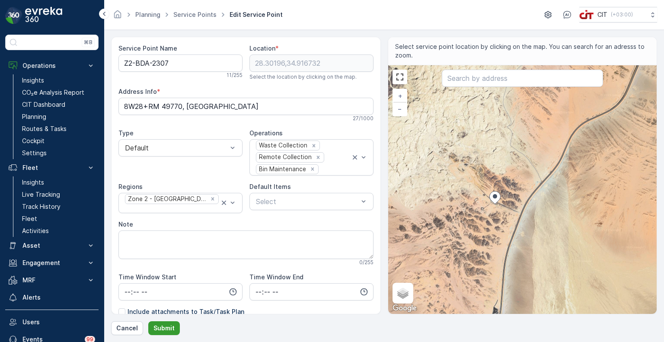
click at [170, 330] on p "Submit" at bounding box center [164, 328] width 21 height 9
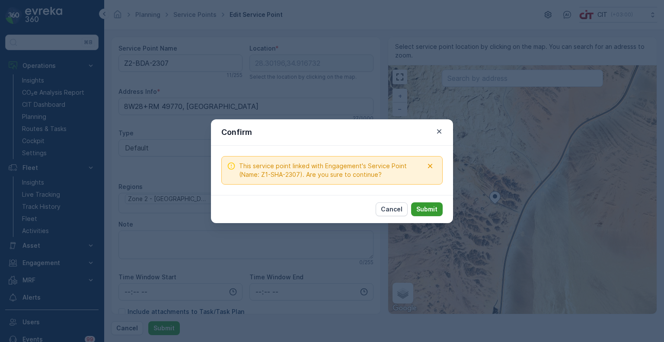
click at [435, 209] on p "Submit" at bounding box center [427, 209] width 21 height 9
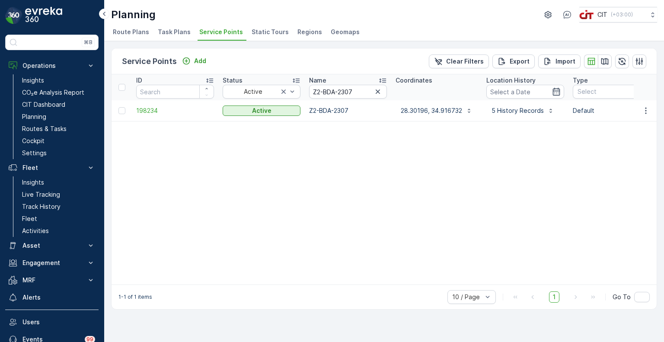
drag, startPoint x: 356, startPoint y: 90, endPoint x: 299, endPoint y: 90, distance: 57.1
type input "4243"
click at [478, 98] on th "Coordinates" at bounding box center [439, 87] width 95 height 26
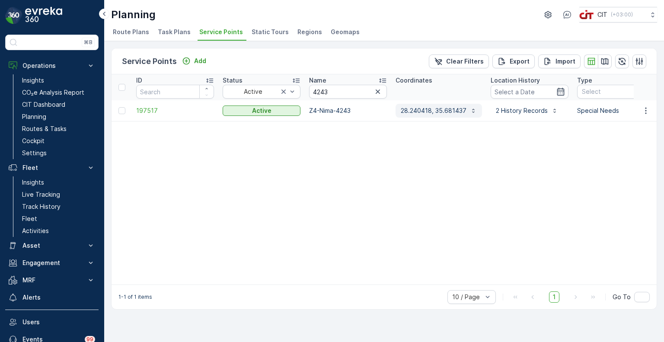
click at [449, 111] on p "28.240418, 35.681437" at bounding box center [434, 110] width 66 height 9
drag, startPoint x: 331, startPoint y: 92, endPoint x: 302, endPoint y: 90, distance: 29.0
click at [341, 111] on p "Z4-Nima-4243" at bounding box center [348, 110] width 78 height 9
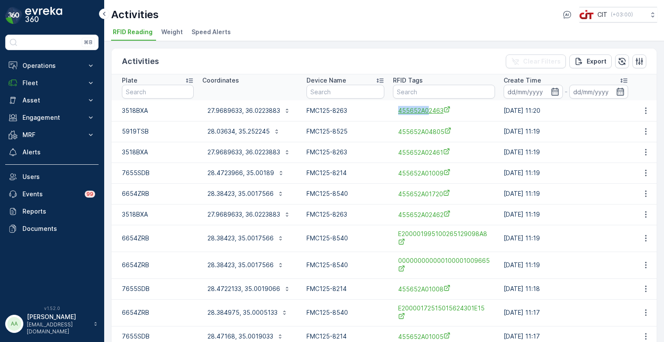
drag, startPoint x: 394, startPoint y: 109, endPoint x: 429, endPoint y: 114, distance: 35.4
click at [429, 114] on div "455652A02463" at bounding box center [444, 110] width 102 height 14
copy span "455652A0"
click at [422, 94] on input "text" at bounding box center [444, 92] width 102 height 14
paste input "455652A0"
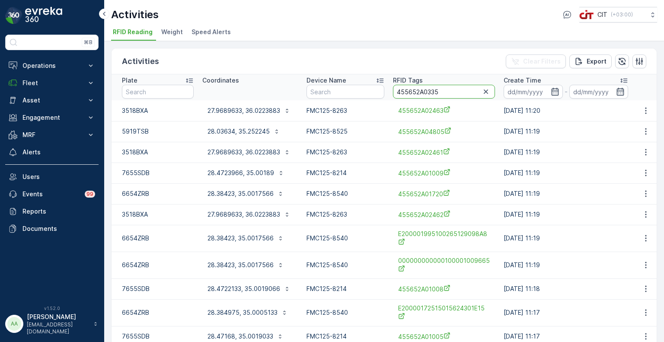
type input "455652A03351"
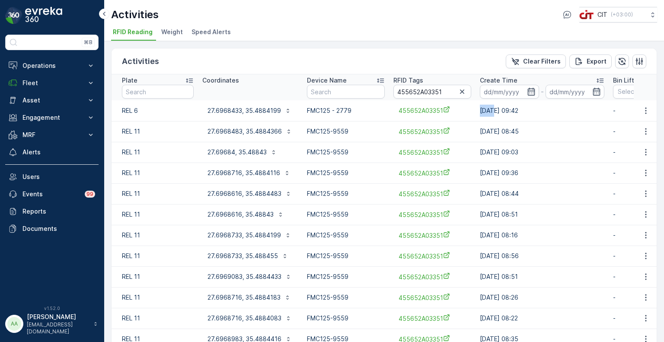
drag, startPoint x: 476, startPoint y: 112, endPoint x: 491, endPoint y: 112, distance: 15.6
click at [491, 112] on td "28.09.2025 09:42" at bounding box center [542, 110] width 133 height 21
drag, startPoint x: 475, startPoint y: 133, endPoint x: 491, endPoint y: 131, distance: 16.5
click at [491, 131] on td "21.09.2025 08:45" at bounding box center [542, 131] width 133 height 21
drag, startPoint x: 473, startPoint y: 153, endPoint x: 497, endPoint y: 151, distance: 23.8
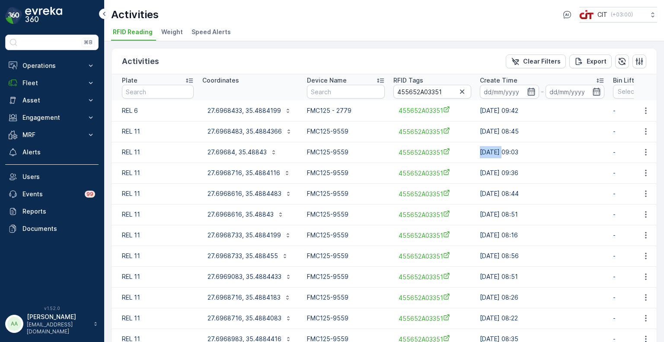
click at [497, 151] on tr "REL 11 27.69684, 35.48843 FMC125-9559 455652A03351 18.09.2025 09:03 - 21859928 …" at bounding box center [581, 152] width 939 height 21
drag, startPoint x: 467, startPoint y: 173, endPoint x: 485, endPoint y: 173, distance: 17.7
click at [485, 173] on tr "REL 11 27.6968716, 35.4884116 FMC125-9559 455652A03351 17.09.2025 09:36 - 21839…" at bounding box center [581, 173] width 939 height 21
drag, startPoint x: 477, startPoint y: 278, endPoint x: 488, endPoint y: 276, distance: 10.9
click at [488, 276] on td "11.09.2025 08:51" at bounding box center [542, 276] width 133 height 21
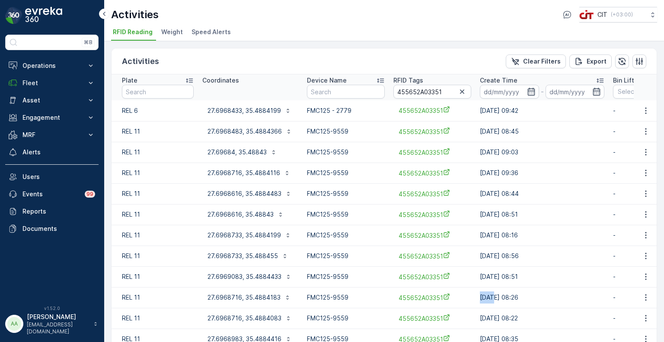
drag, startPoint x: 479, startPoint y: 297, endPoint x: 490, endPoint y: 298, distance: 10.8
click at [490, 298] on td "10.09.2025 08:26" at bounding box center [542, 297] width 133 height 21
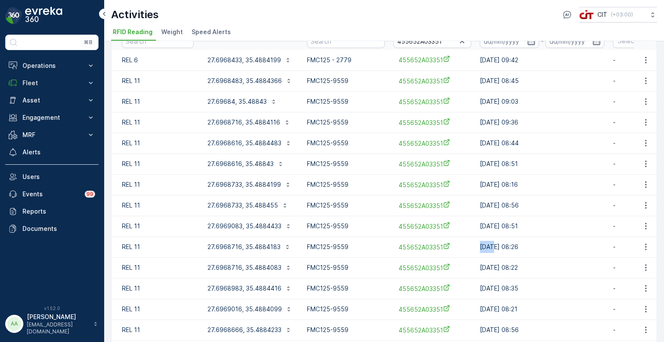
scroll to position [87, 0]
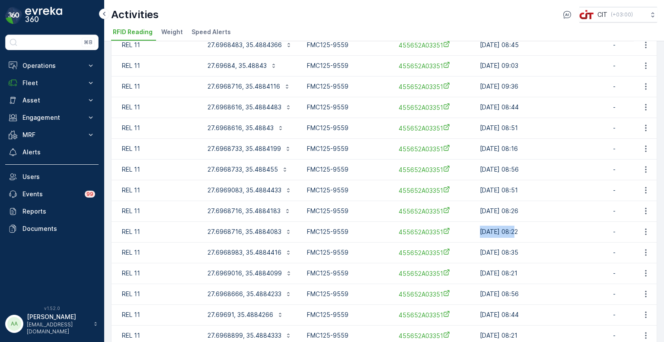
drag, startPoint x: 475, startPoint y: 231, endPoint x: 512, endPoint y: 241, distance: 38.0
click at [512, 241] on td "09.09.2025 08:22" at bounding box center [542, 231] width 133 height 21
drag, startPoint x: 472, startPoint y: 252, endPoint x: 549, endPoint y: 277, distance: 80.6
click at [540, 253] on td "08.09.2025 08:35" at bounding box center [542, 252] width 133 height 21
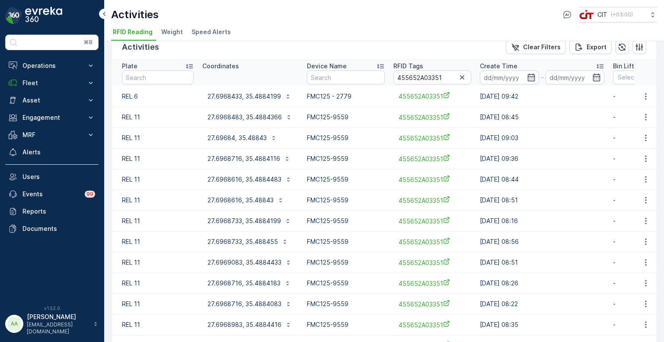
scroll to position [0, 0]
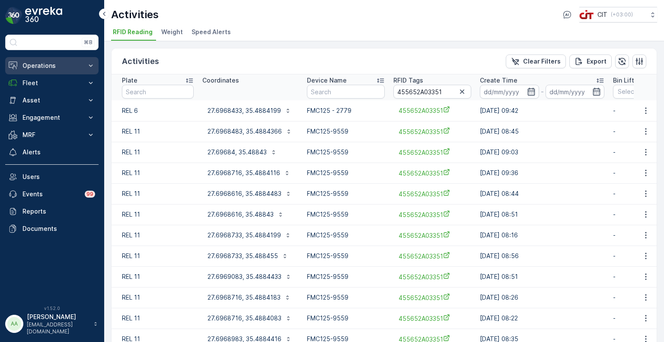
click at [47, 69] on p "Operations" at bounding box center [51, 65] width 59 height 9
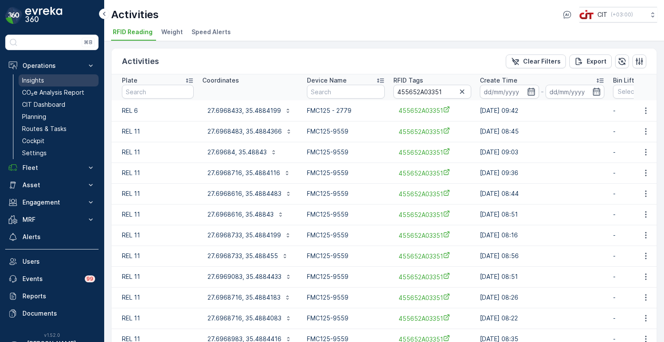
click at [47, 80] on link "Insights" at bounding box center [59, 80] width 80 height 12
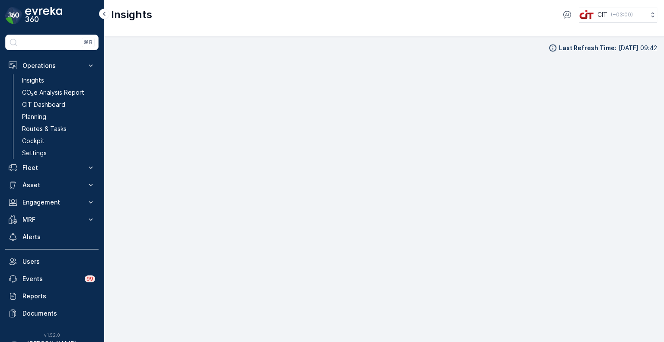
scroll to position [7, 0]
click at [50, 100] on p "CIT Dashboard" at bounding box center [43, 104] width 43 height 9
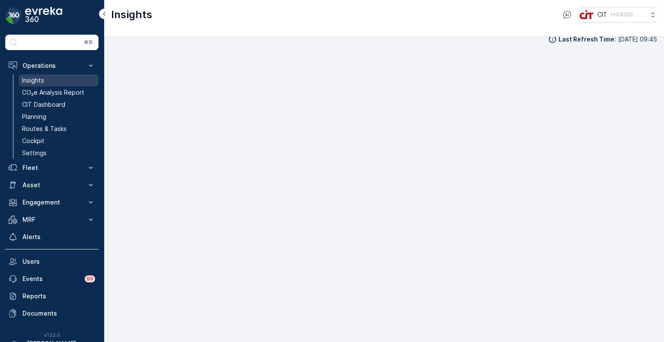
click at [54, 79] on link "Insights" at bounding box center [59, 80] width 80 height 12
click at [38, 116] on p "Planning" at bounding box center [34, 116] width 24 height 9
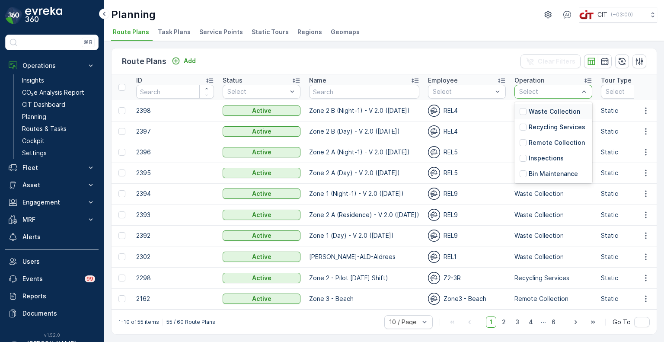
click at [531, 112] on p "Waste Collection" at bounding box center [554, 111] width 51 height 9
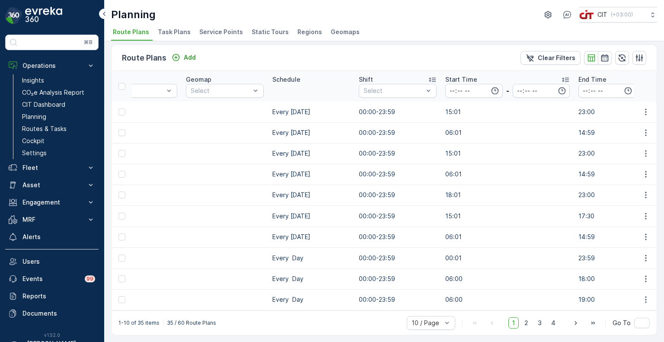
scroll to position [6, 0]
click at [433, 305] on span "50 / Page" at bounding box center [426, 303] width 29 height 7
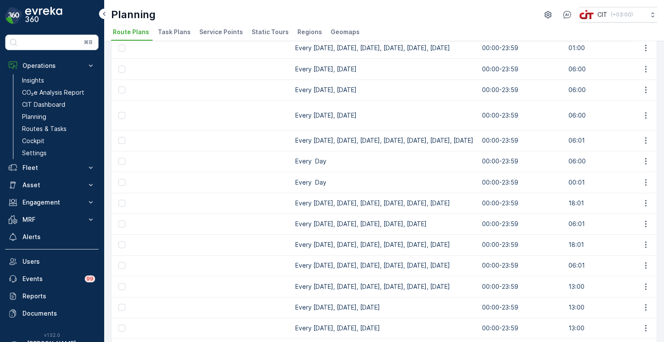
scroll to position [453, 0]
click at [643, 157] on icon "button" at bounding box center [646, 161] width 9 height 9
click at [635, 154] on span "Edit Route Plan" at bounding box center [638, 154] width 45 height 9
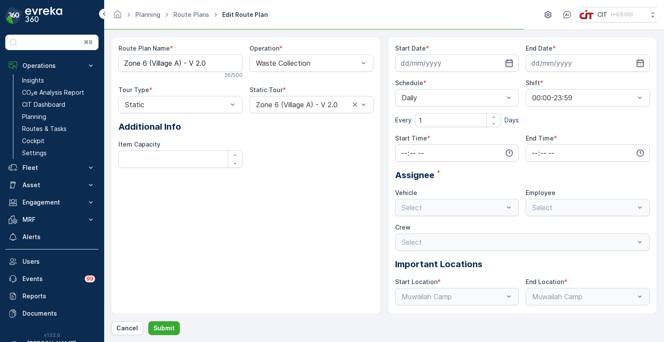
type input "06.10.2024"
type input "06.10.2025"
type input "06:00"
type input "18:00"
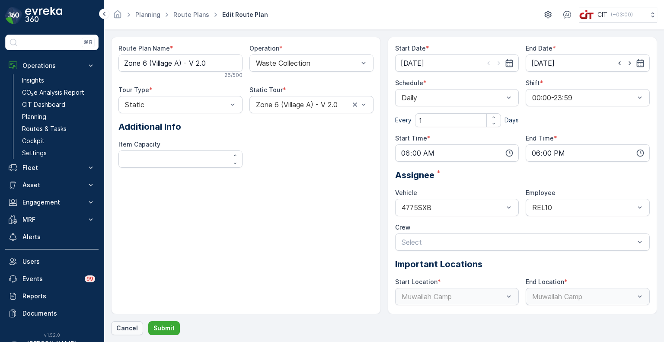
click at [132, 328] on p "Cancel" at bounding box center [127, 328] width 22 height 9
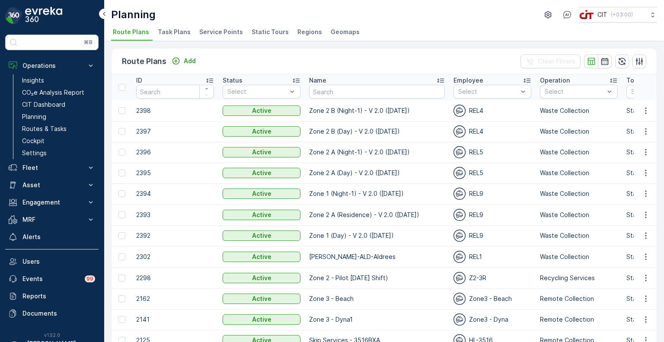
click at [210, 36] on span "Service Points" at bounding box center [221, 32] width 44 height 9
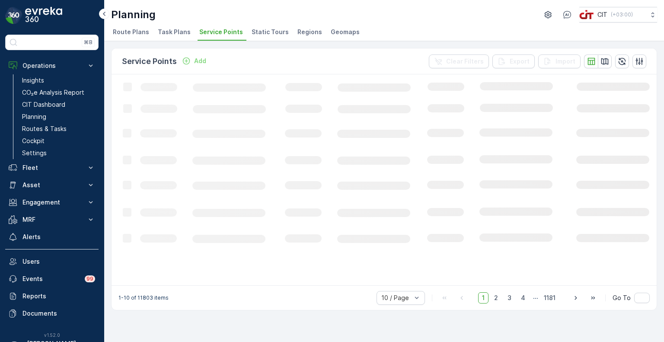
click at [318, 92] on icon "Loading..." at bounding box center [527, 179] width 831 height 210
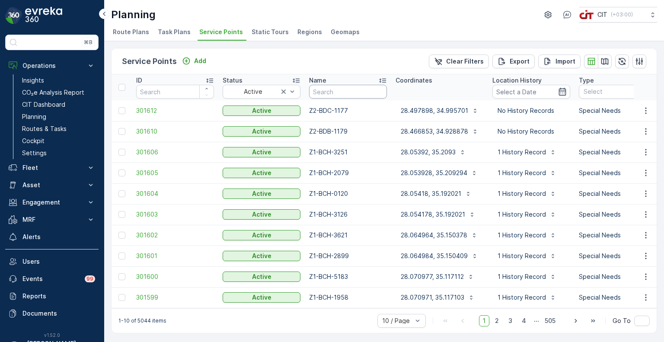
click at [331, 93] on input "text" at bounding box center [348, 92] width 78 height 14
type input "0155"
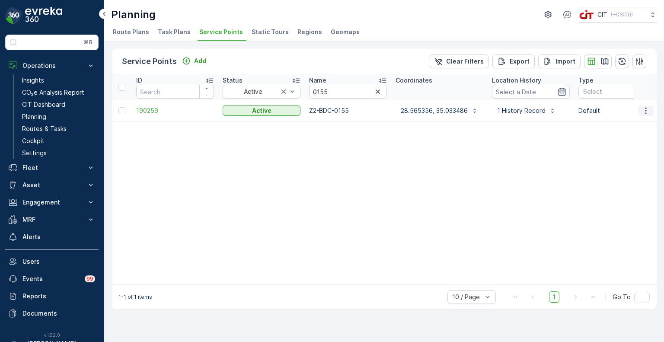
click at [648, 111] on icon "button" at bounding box center [646, 110] width 9 height 9
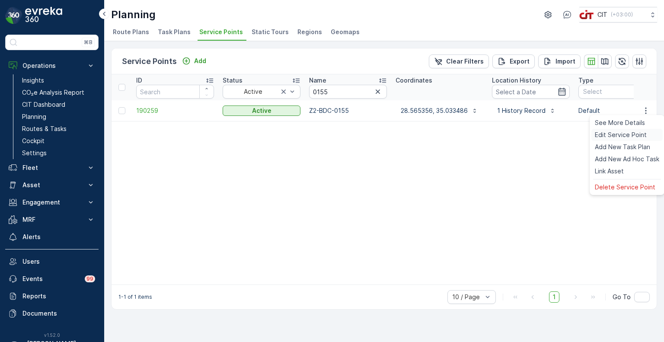
click at [623, 132] on span "Edit Service Point" at bounding box center [621, 135] width 52 height 9
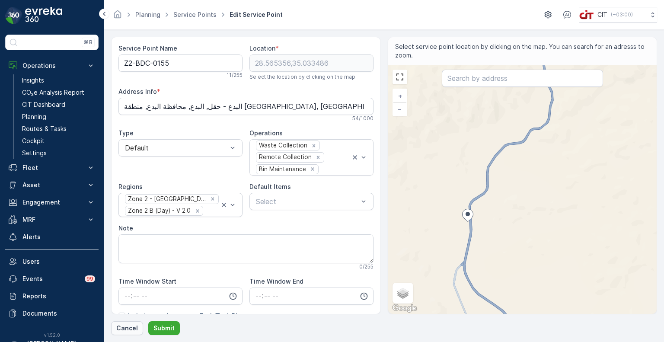
click at [125, 327] on p "Cancel" at bounding box center [127, 328] width 22 height 9
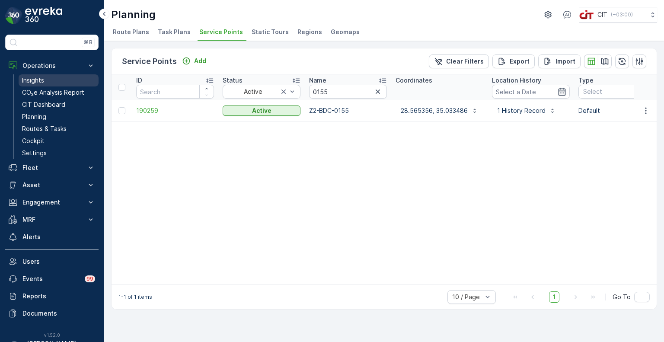
click at [39, 77] on p "Insights" at bounding box center [33, 80] width 22 height 9
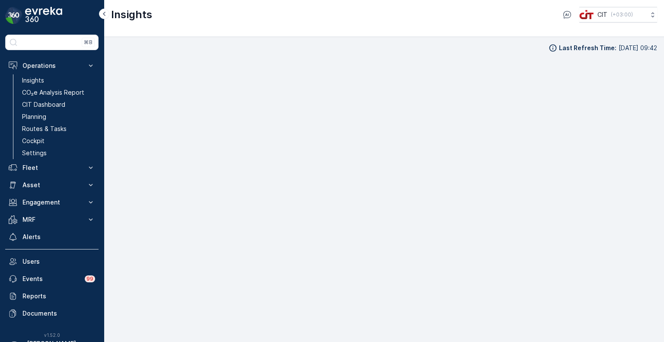
scroll to position [7, 0]
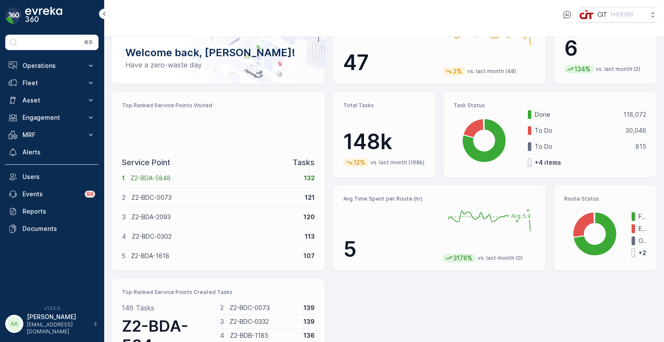
scroll to position [10, 0]
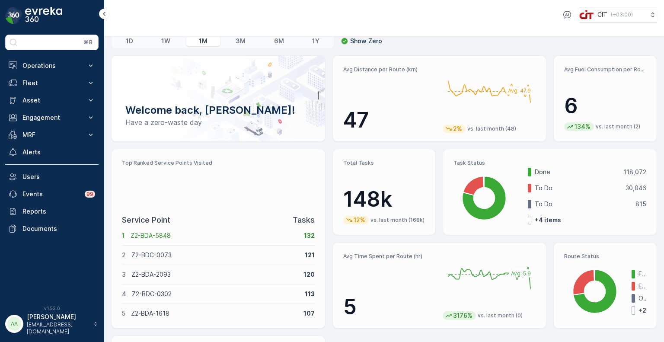
click at [228, 192] on div "Top Ranked Service Points Visited" at bounding box center [218, 184] width 193 height 48
click at [239, 247] on div "Service Point Tasks 1 Z2-BDA-5848 132 2 Z2-BDC-0073 121 3 Z2-BDA-2093 120 4 Z2-…" at bounding box center [218, 266] width 193 height 104
click at [303, 219] on p "Tasks" at bounding box center [304, 220] width 22 height 12
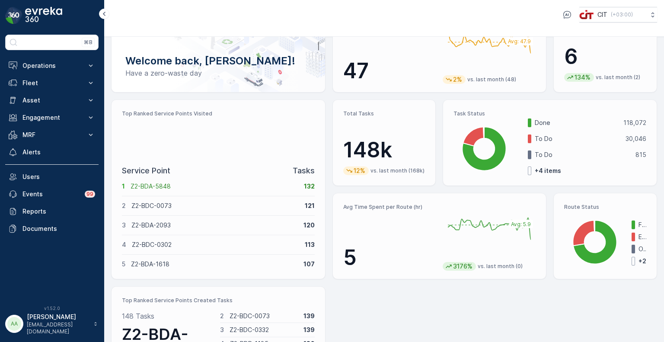
scroll to position [96, 0]
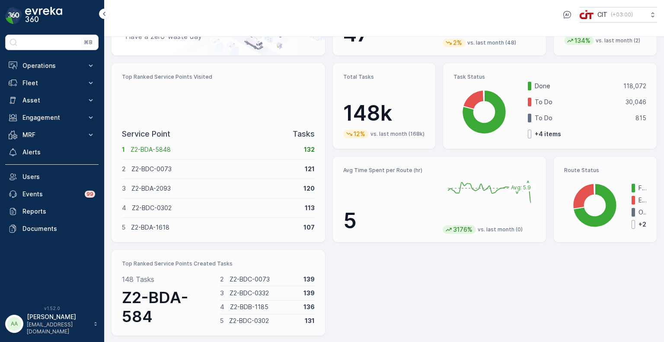
click at [293, 223] on p "Z2-BDA-1618" at bounding box center [214, 227] width 167 height 9
click at [228, 227] on p "Z2-BDA-1618" at bounding box center [214, 227] width 167 height 9
click at [291, 244] on div "Welcome back, [PERSON_NAME]! Have a zero-waste day Avg Distance per Route (km) …" at bounding box center [384, 152] width 546 height 367
click at [311, 258] on div "Top Ranked Service Points Created Tasks 148 Tasks Z2-BDA-584 2 Z2-BDC-0073 139 …" at bounding box center [218, 293] width 215 height 87
click at [32, 101] on p "Asset" at bounding box center [51, 100] width 59 height 9
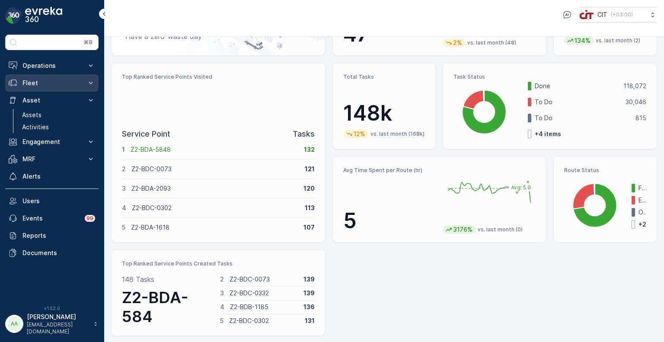
click at [36, 83] on p "Fleet" at bounding box center [51, 83] width 59 height 9
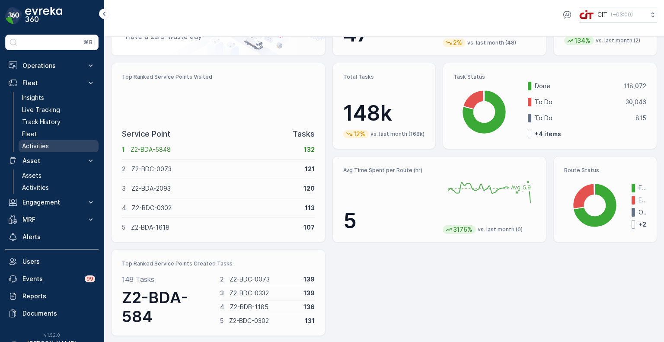
click at [33, 142] on p "Activities" at bounding box center [35, 146] width 27 height 9
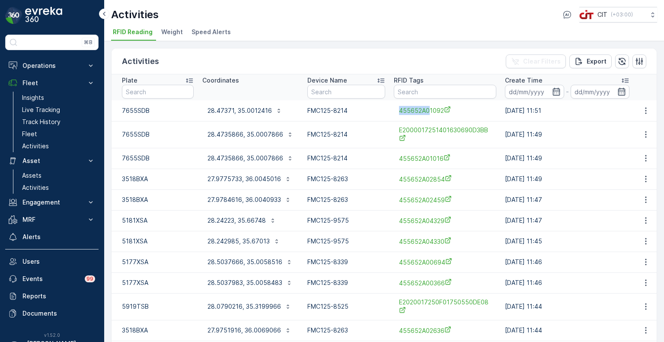
drag, startPoint x: 393, startPoint y: 114, endPoint x: 428, endPoint y: 120, distance: 35.6
click at [428, 120] on td "455652A01092" at bounding box center [445, 110] width 111 height 21
copy span "455652A0"
click at [429, 92] on input "text" at bounding box center [445, 92] width 103 height 14
paste input "455652A0"
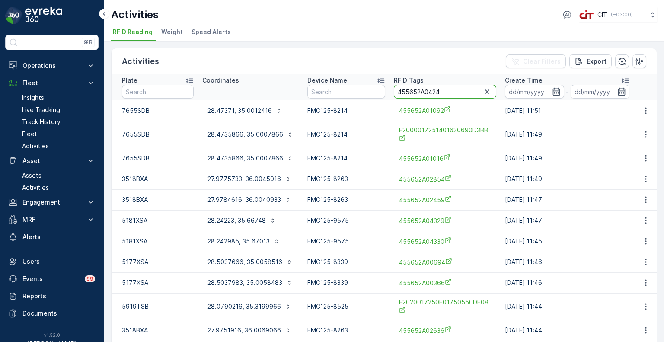
type input "455652A04243"
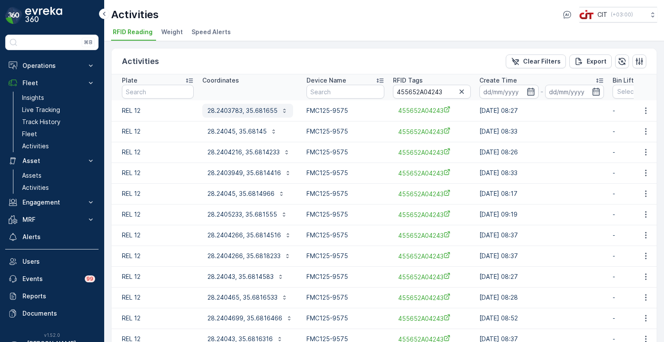
click at [251, 109] on p "28.2403783, 35.681655" at bounding box center [243, 110] width 70 height 9
drag, startPoint x: 441, startPoint y: 91, endPoint x: 383, endPoint y: 91, distance: 58.4
click at [383, 91] on tr "Plate Coordinates Device Name RFID Tags 455652A04243 Create Time - Bin Lifting …" at bounding box center [569, 87] width 915 height 26
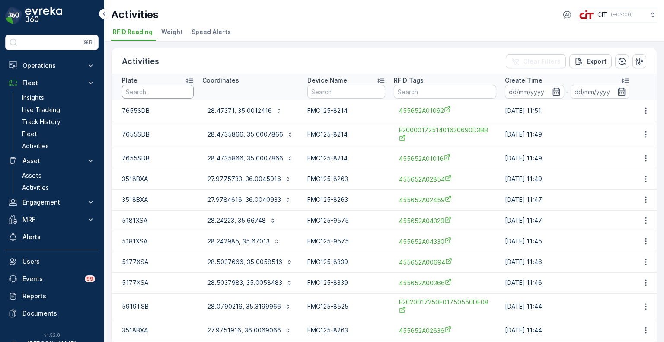
click at [159, 95] on input "text" at bounding box center [158, 92] width 72 height 14
type input "1"
type input "5"
type input "5181"
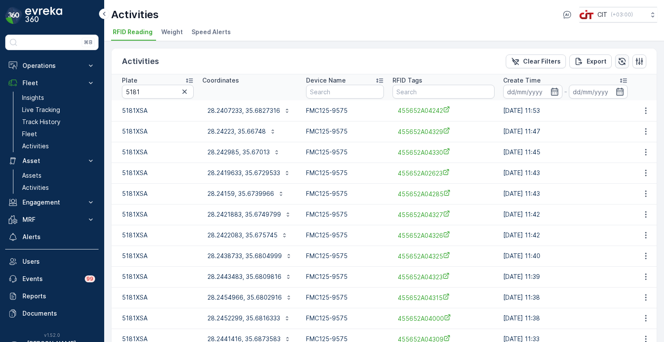
click at [619, 64] on icon "button" at bounding box center [622, 61] width 7 height 7
click at [242, 110] on p "28.2407233, 35.6827316" at bounding box center [244, 110] width 73 height 9
drag, startPoint x: 395, startPoint y: 113, endPoint x: 441, endPoint y: 109, distance: 46.0
click at [441, 109] on div "455652A04242" at bounding box center [444, 110] width 102 height 14
copy span "455652A04242"
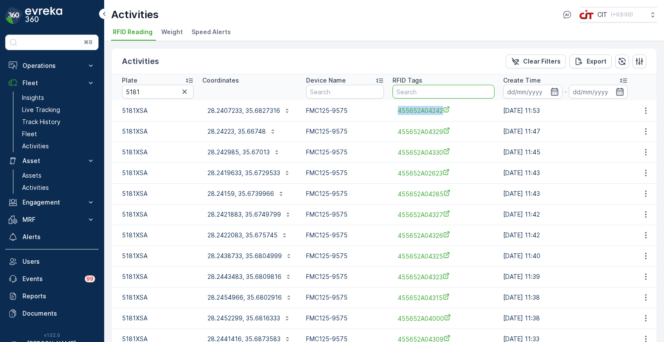
click at [430, 90] on input "text" at bounding box center [444, 92] width 102 height 14
paste input "455652A04242"
type input "455652A04243"
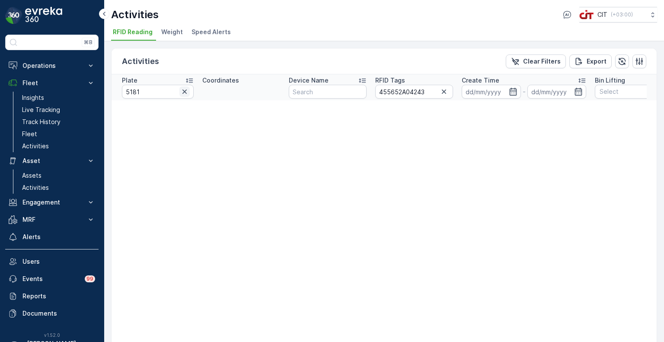
click at [186, 94] on icon "button" at bounding box center [184, 91] width 9 height 9
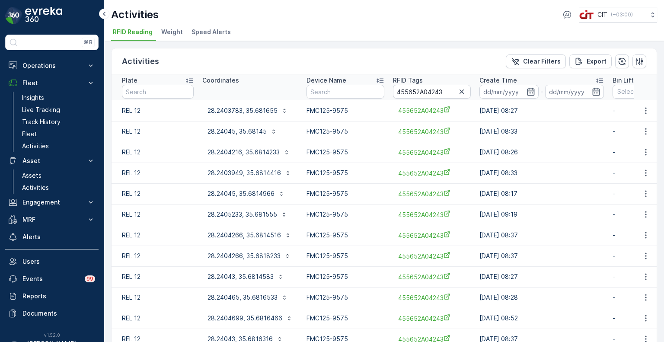
click at [352, 55] on div "Activities Clear Filters Export" at bounding box center [385, 61] width 546 height 26
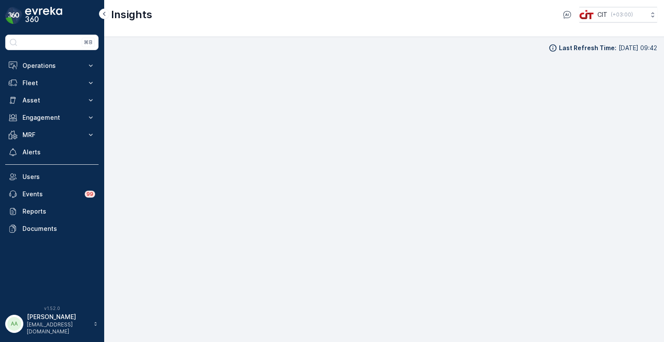
scroll to position [7, 0]
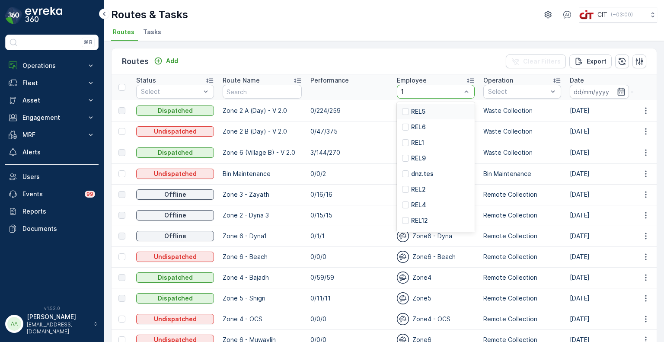
type input "12"
click at [428, 108] on p "REL12" at bounding box center [419, 111] width 17 height 9
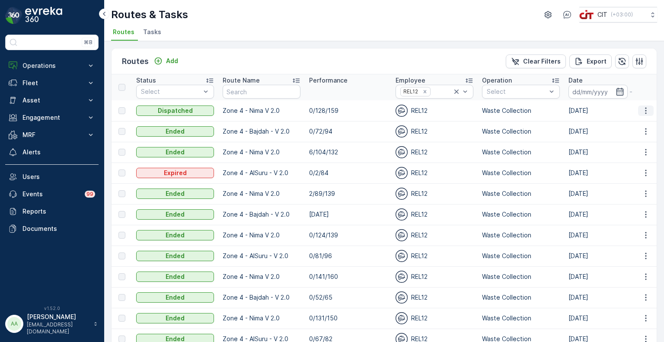
click at [644, 109] on icon "button" at bounding box center [646, 110] width 9 height 9
click at [635, 124] on span "See More Details" at bounding box center [626, 123] width 50 height 9
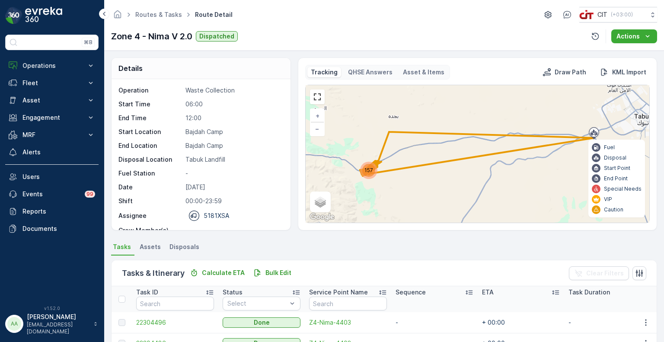
click at [367, 169] on span "157" at bounding box center [369, 170] width 9 height 6
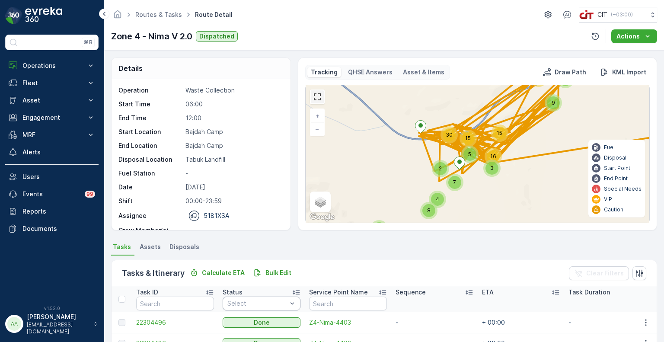
click at [313, 93] on link at bounding box center [317, 96] width 13 height 13
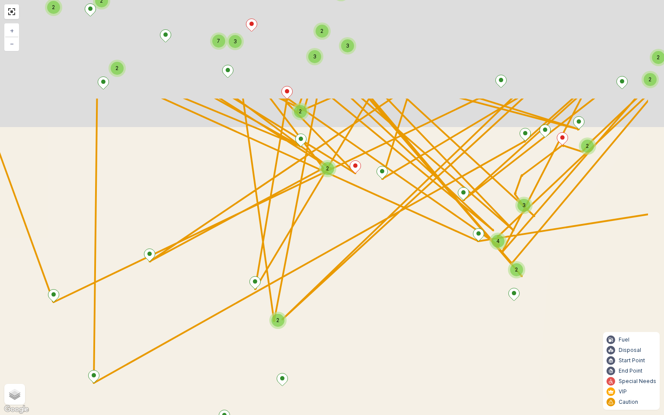
drag, startPoint x: 463, startPoint y: 114, endPoint x: 350, endPoint y: 307, distance: 223.6
click at [350, 307] on div "2 2 2 2 2 9 2 4 2 2 2 2 2 2 2 2 2 2 2 2 2 3 4 2 3 2 3 3 2 2 2 3 7 2 2 + − Satel…" at bounding box center [332, 207] width 664 height 415
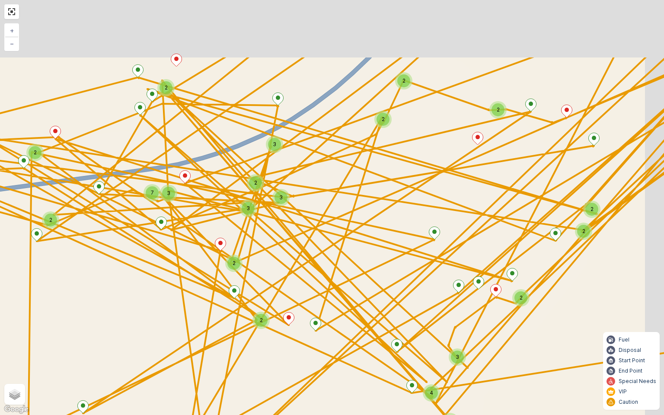
drag, startPoint x: 320, startPoint y: 242, endPoint x: 284, endPoint y: 341, distance: 105.4
click at [284, 341] on div "2 2 2 2 2 9 2 4 2 2 2 2 2 2 2 2 2 2 2 2 2 3 4 2 3 2 3 3 2 2 2 3 7 2 2 + − Satel…" at bounding box center [332, 207] width 664 height 415
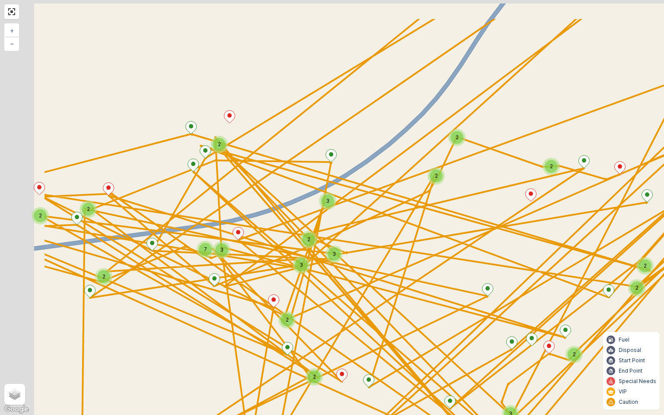
drag, startPoint x: 156, startPoint y: 199, endPoint x: 277, endPoint y: 261, distance: 135.8
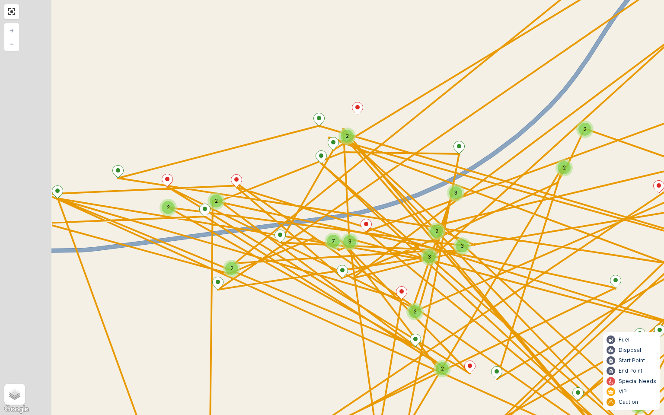
drag, startPoint x: 172, startPoint y: 235, endPoint x: 305, endPoint y: 223, distance: 132.9
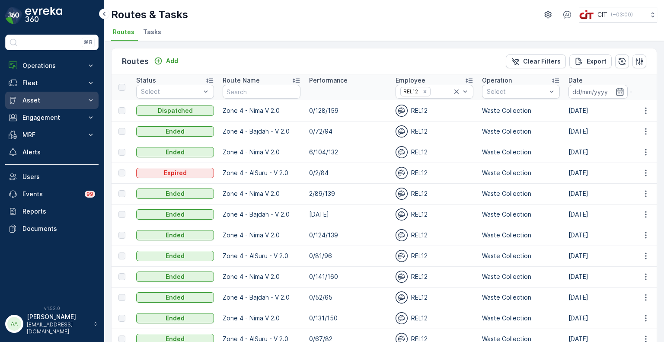
click at [32, 100] on p "Asset" at bounding box center [51, 100] width 59 height 9
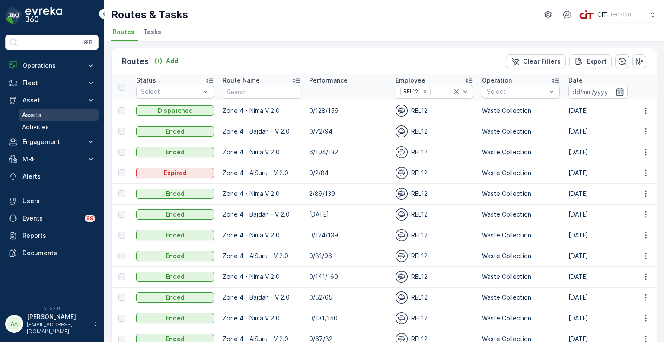
click at [35, 119] on p "Assets" at bounding box center [31, 115] width 19 height 9
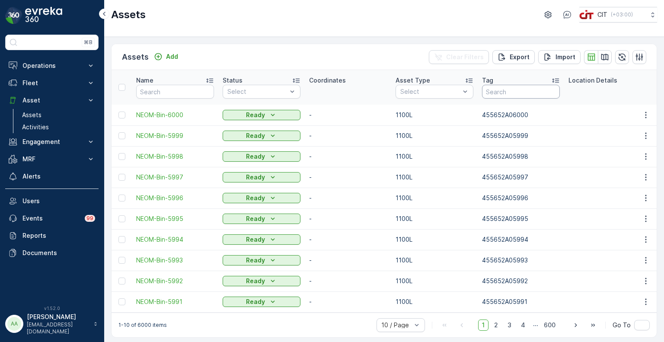
click at [501, 87] on input "text" at bounding box center [521, 92] width 78 height 14
paste input "4243"
type input "4243"
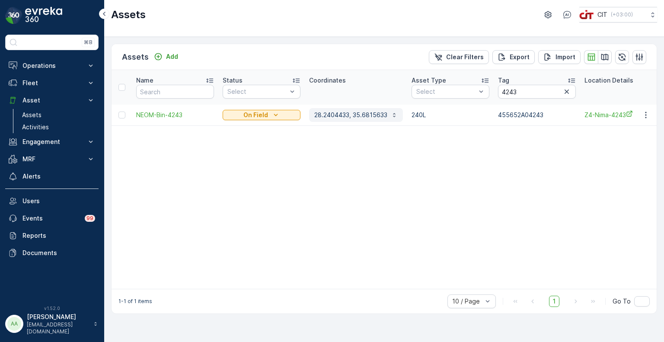
click at [353, 113] on p "28.2404433, 35.6815633" at bounding box center [351, 115] width 73 height 9
drag, startPoint x: 548, startPoint y: 116, endPoint x: 498, endPoint y: 116, distance: 49.8
click at [498, 116] on p "455652A04243" at bounding box center [537, 115] width 78 height 9
